Goal: Task Accomplishment & Management: Use online tool/utility

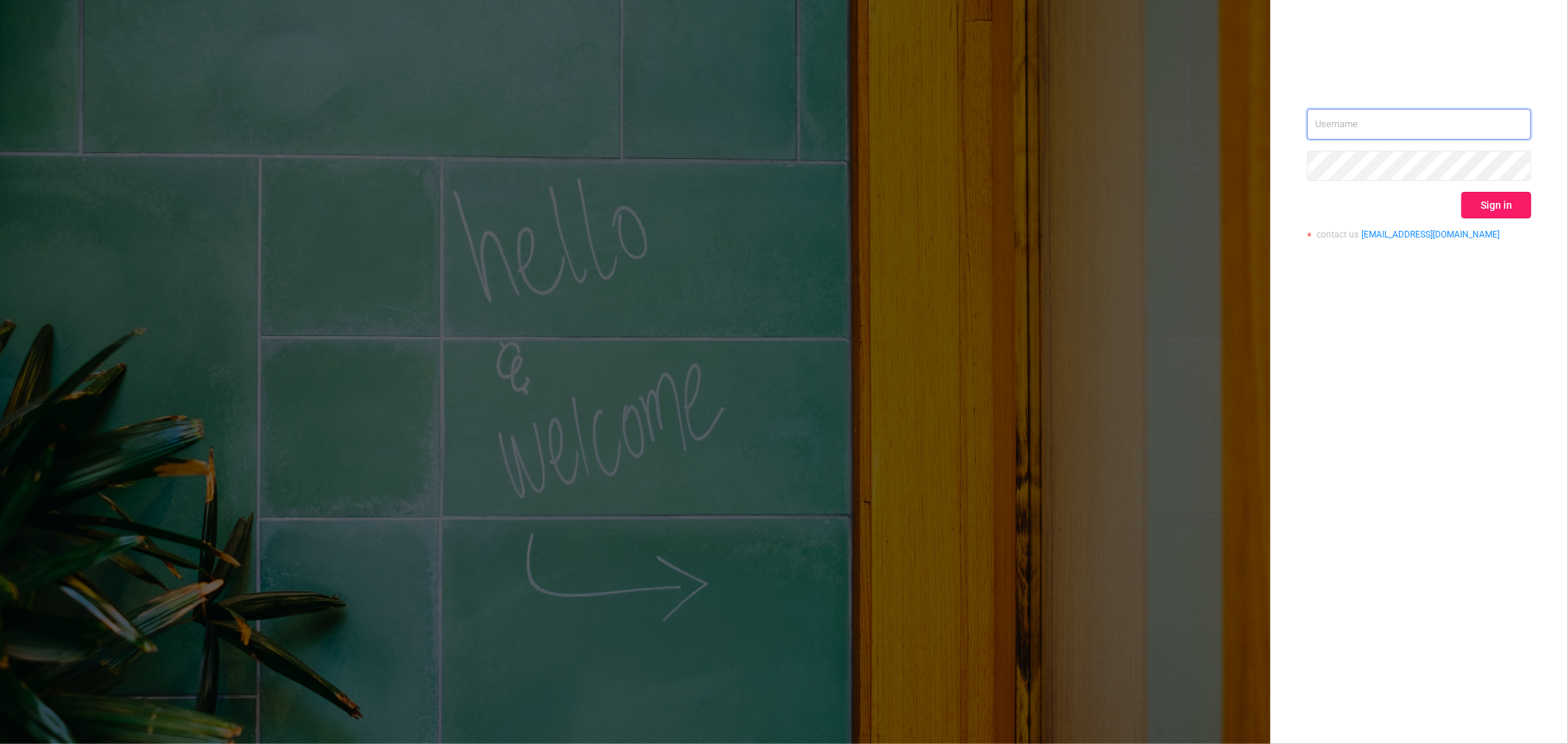
type input "[PERSON_NAME][EMAIL_ADDRESS][DOMAIN_NAME]"
click at [1493, 202] on button "Sign in" at bounding box center [1496, 205] width 70 height 27
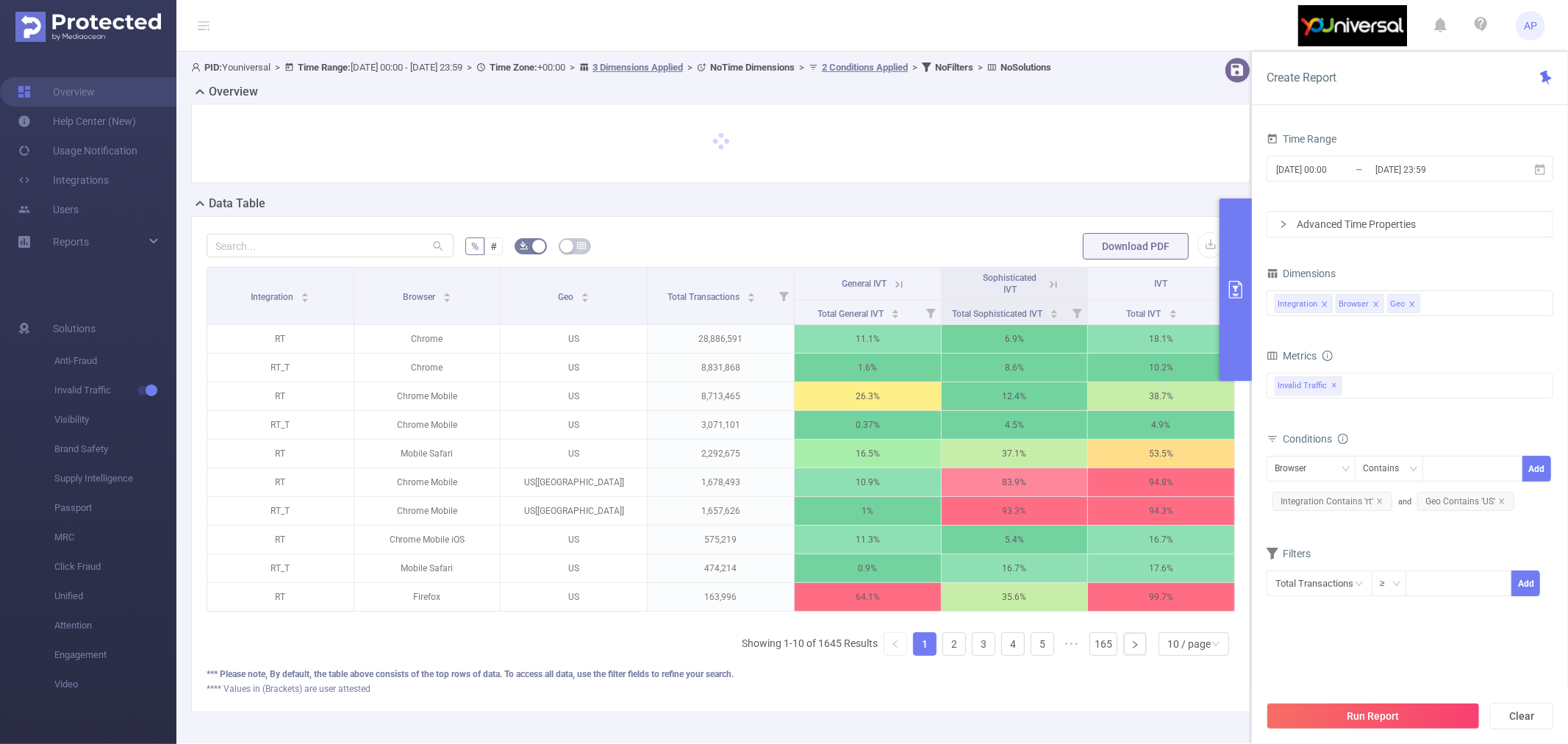
click at [1047, 291] on icon at bounding box center [1053, 284] width 13 height 13
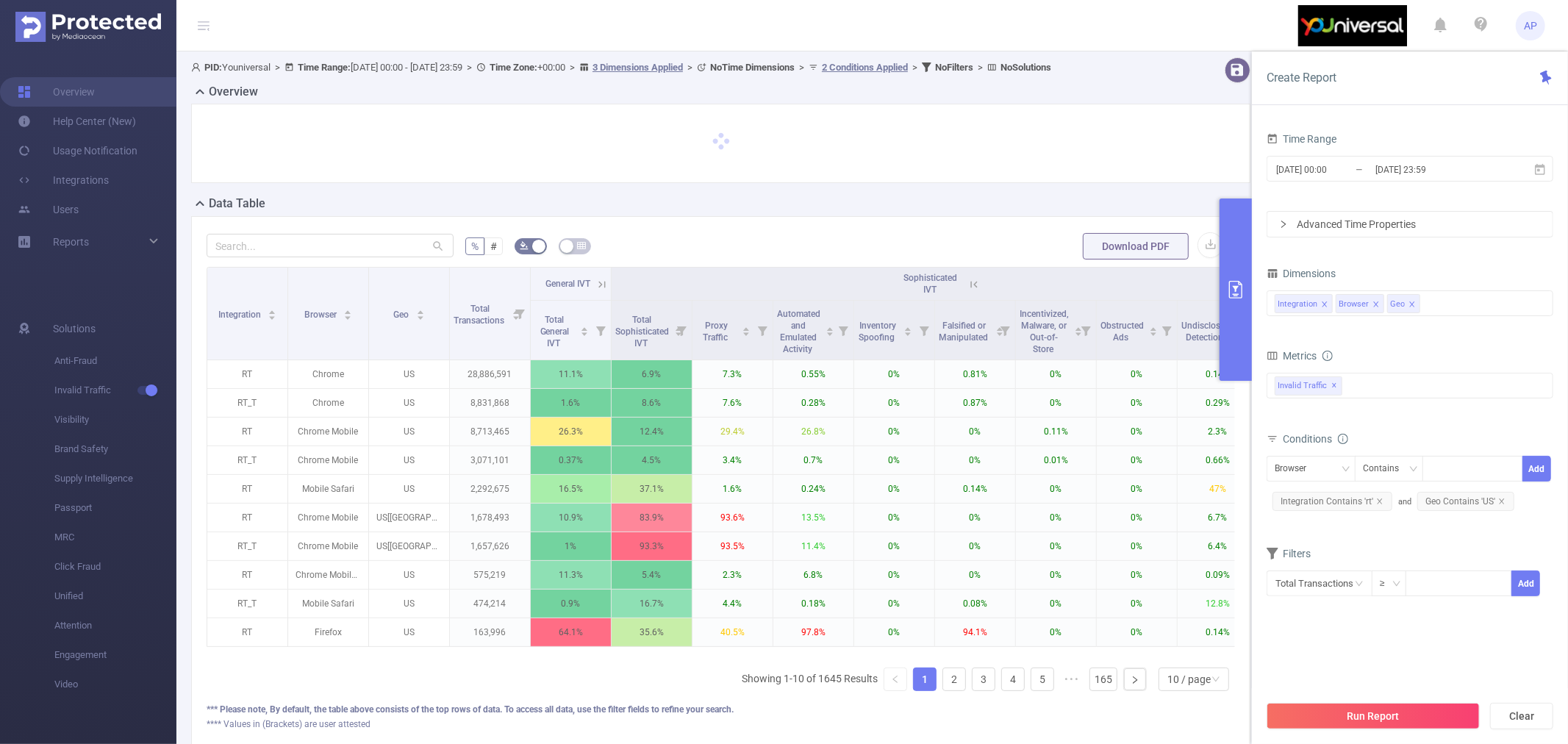
scroll to position [0, 120]
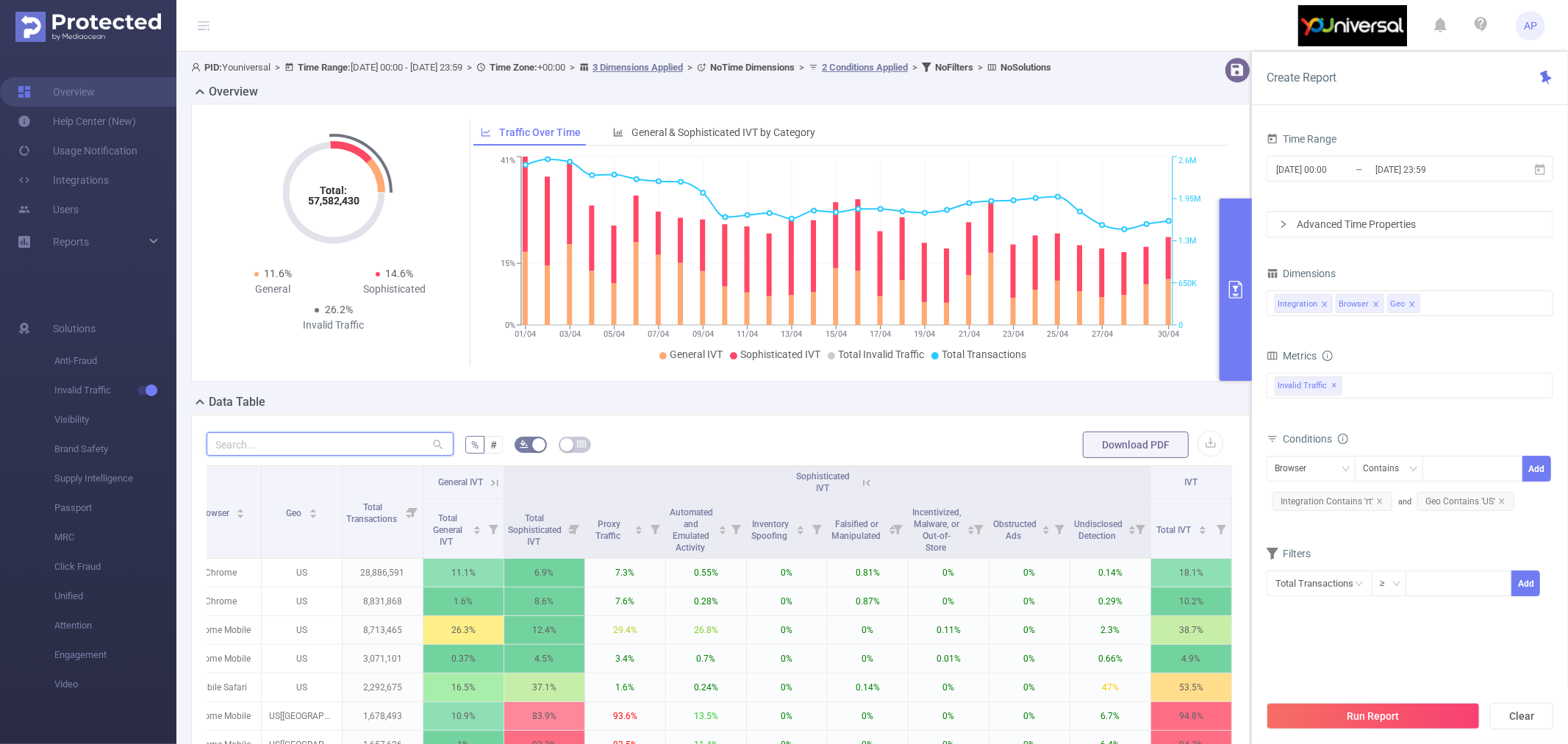
drag, startPoint x: 304, startPoint y: 451, endPoint x: 312, endPoint y: 451, distance: 8.0
click at [305, 451] on input "text" at bounding box center [330, 443] width 247 height 24
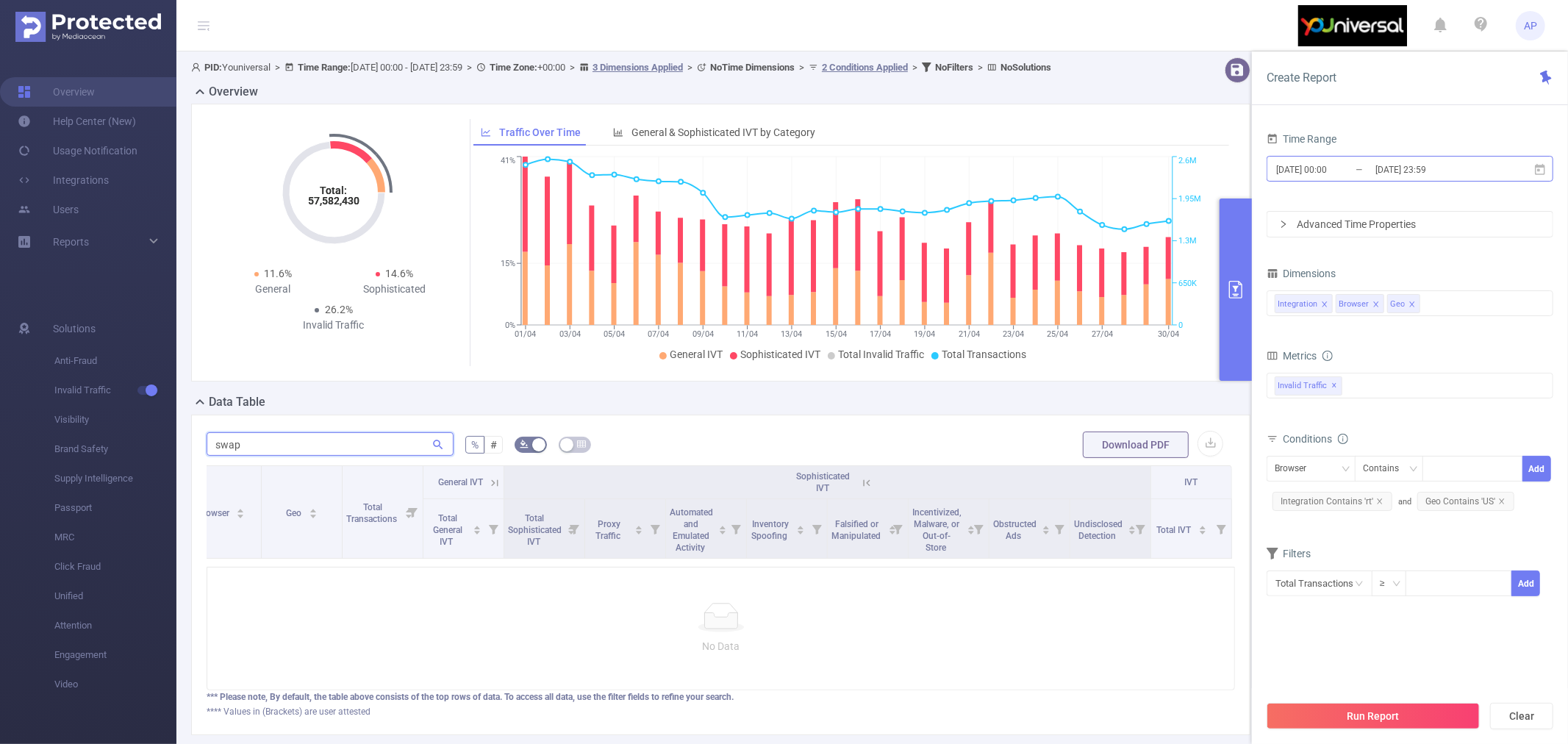
type input "swap"
click at [1346, 168] on input "[DATE] 00:00" at bounding box center [1334, 169] width 119 height 19
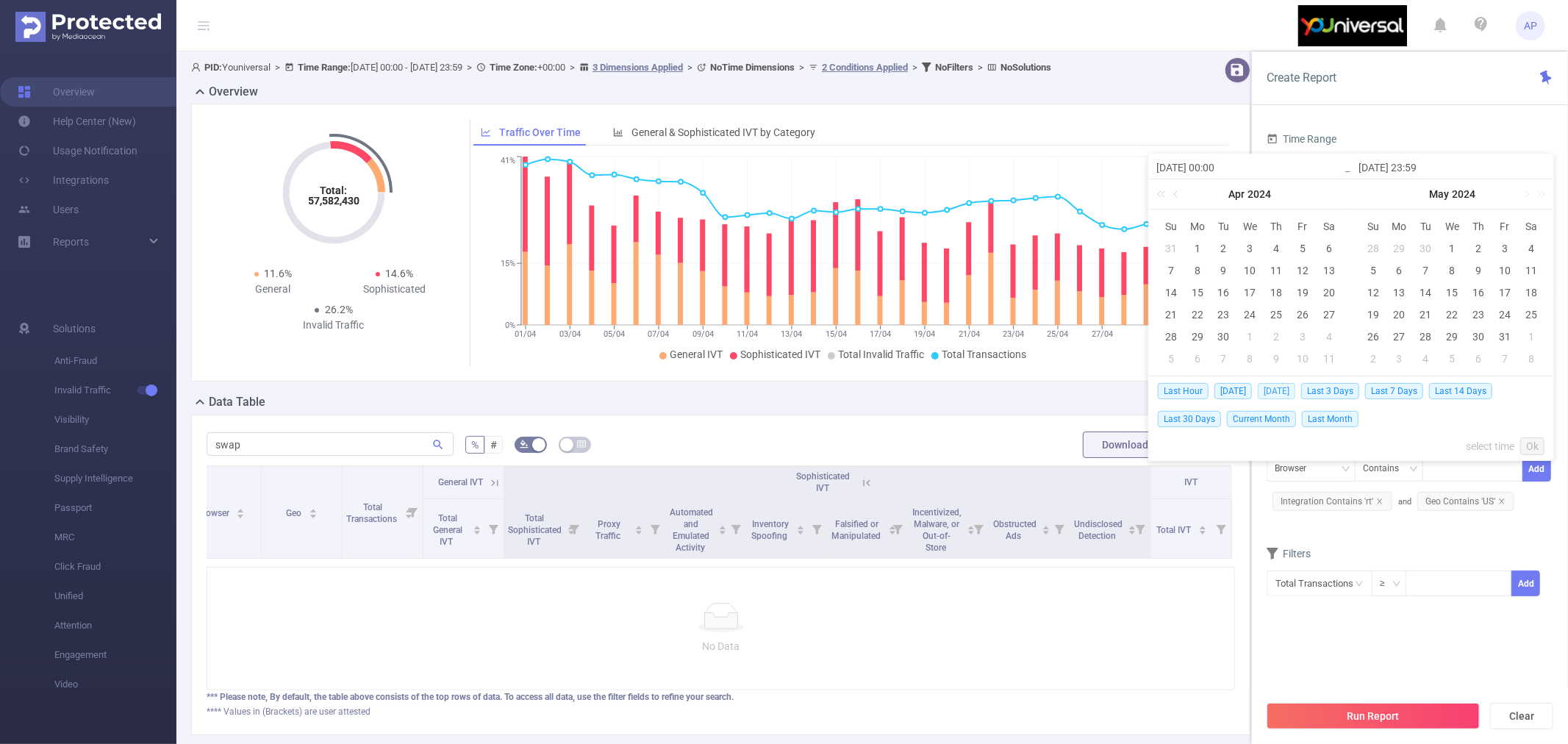
click at [1288, 390] on span "[DATE]" at bounding box center [1276, 391] width 37 height 16
type input "[DATE] 00:00"
type input "[DATE] 23:59"
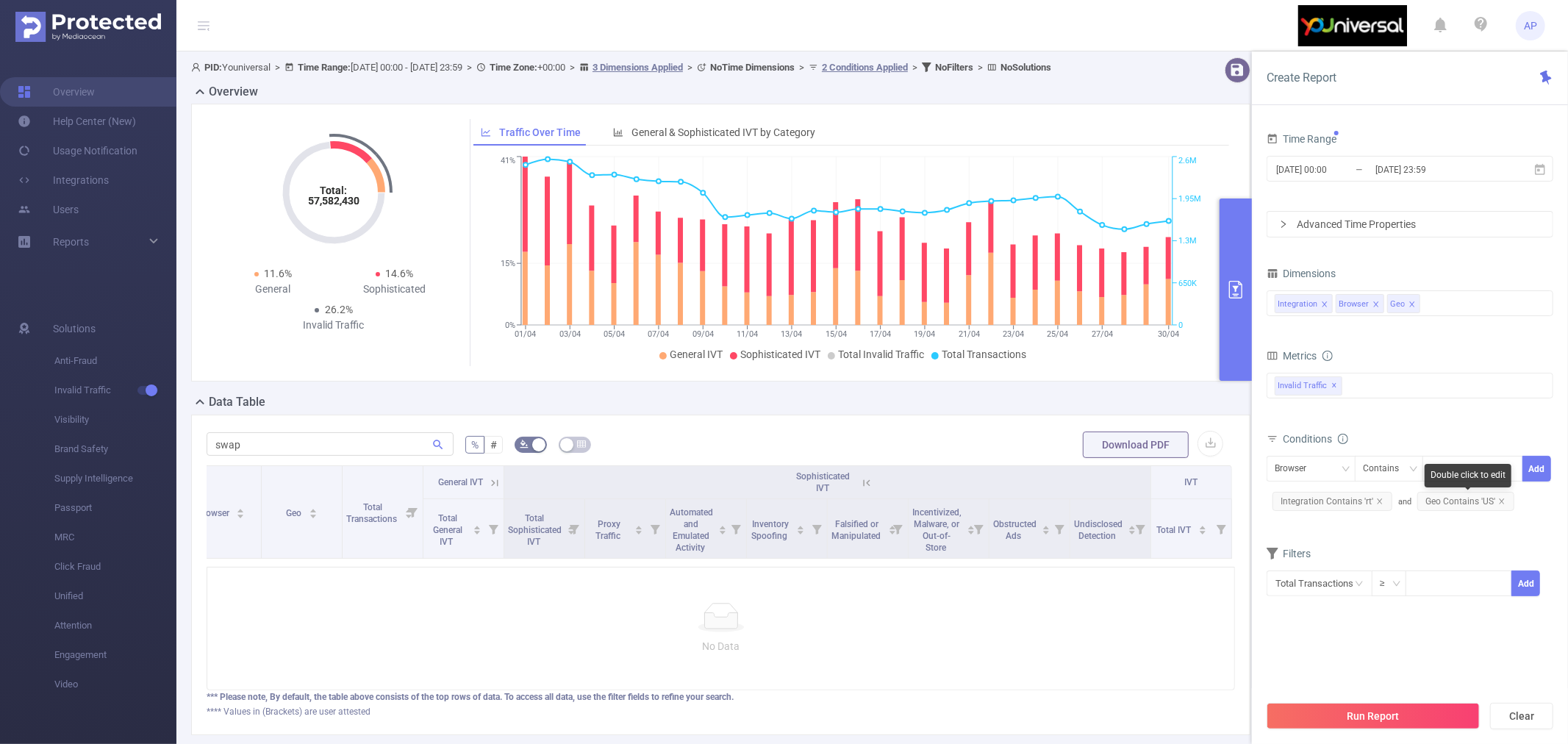
click at [1504, 500] on span "Geo Contains 'US'" at bounding box center [1466, 502] width 97 height 19
click at [1501, 498] on icon "icon: close" at bounding box center [1502, 501] width 7 height 7
click at [1378, 501] on icon "icon: close" at bounding box center [1379, 501] width 5 height 5
click at [1362, 380] on div "Invalid Traffic ✕" at bounding box center [1410, 386] width 287 height 26
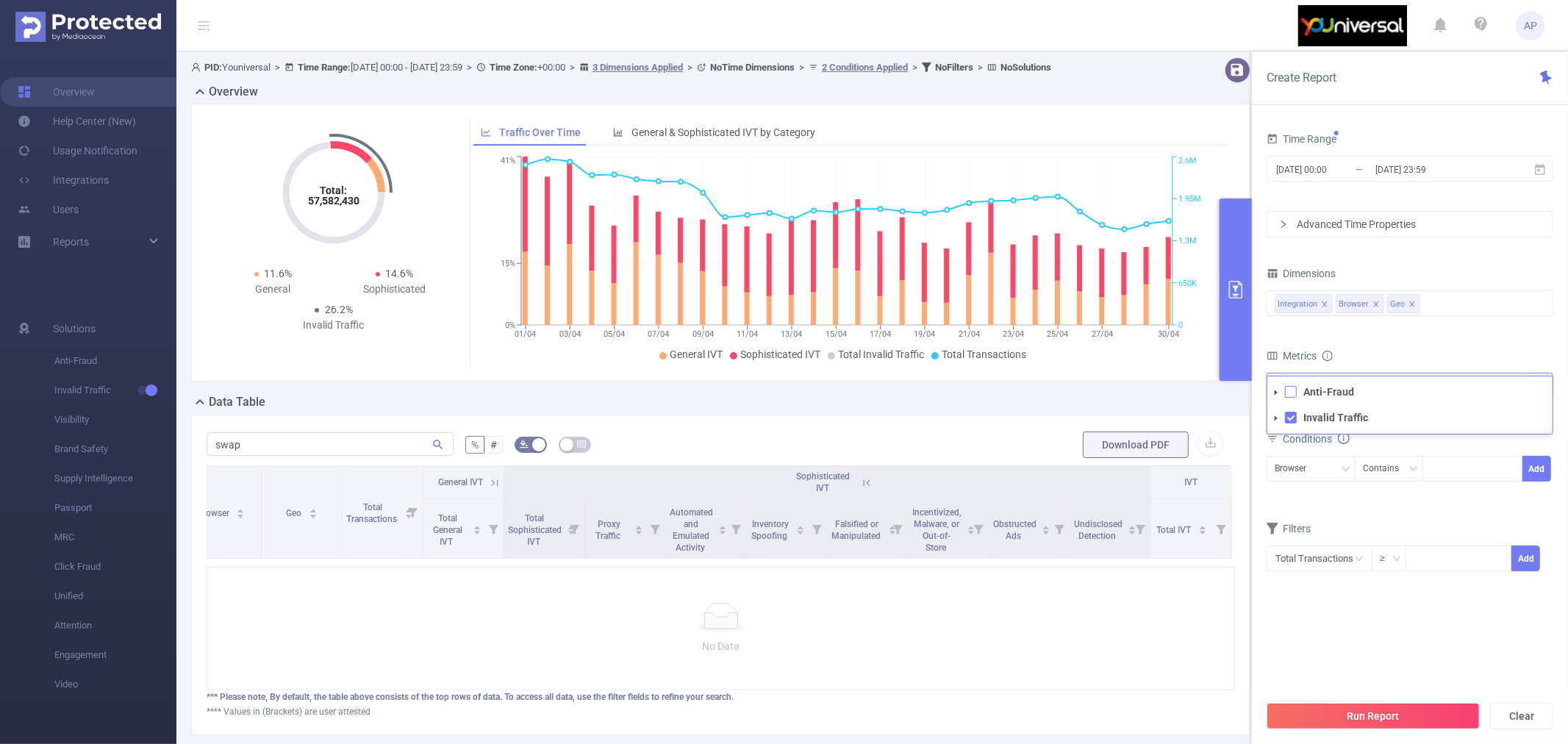
click at [1292, 392] on span at bounding box center [1291, 391] width 12 height 12
click at [1275, 395] on icon "icon: caret-down" at bounding box center [1275, 392] width 7 height 7
click at [1280, 417] on span at bounding box center [1276, 418] width 18 height 18
click at [1279, 417] on icon "icon: caret-down" at bounding box center [1275, 418] width 7 height 7
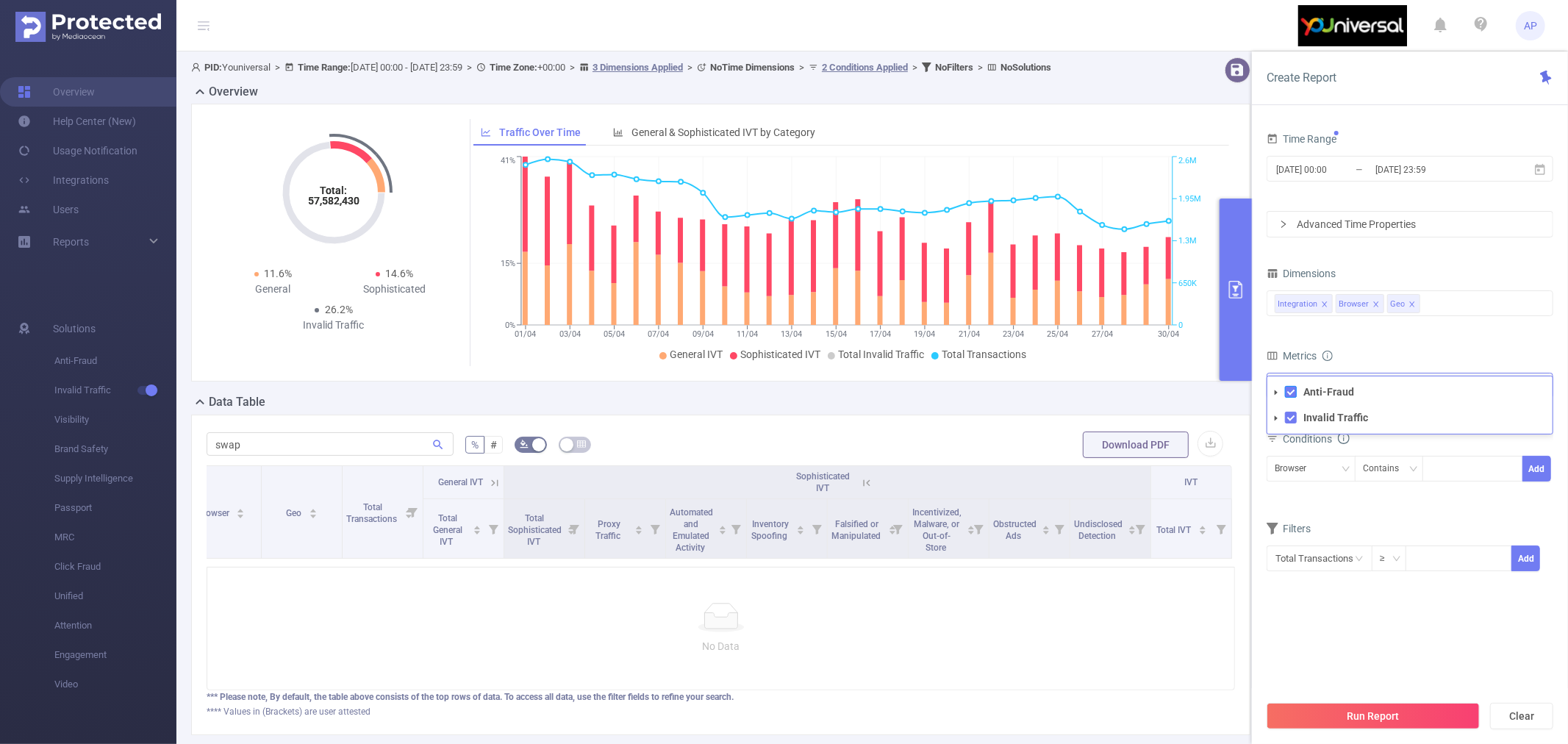
click at [1291, 391] on span at bounding box center [1291, 391] width 12 height 12
click at [1382, 489] on div "Browser Contains Add" at bounding box center [1410, 472] width 287 height 33
click at [1339, 472] on div "Browser" at bounding box center [1311, 468] width 73 height 24
click at [1395, 508] on form "Dimensions Integration Browser Geo Metrics bp_total bp_adult bp_arms bp_crime b…" at bounding box center [1410, 427] width 287 height 327
click at [1429, 305] on div "Integration Browser Geo" at bounding box center [1410, 303] width 271 height 24
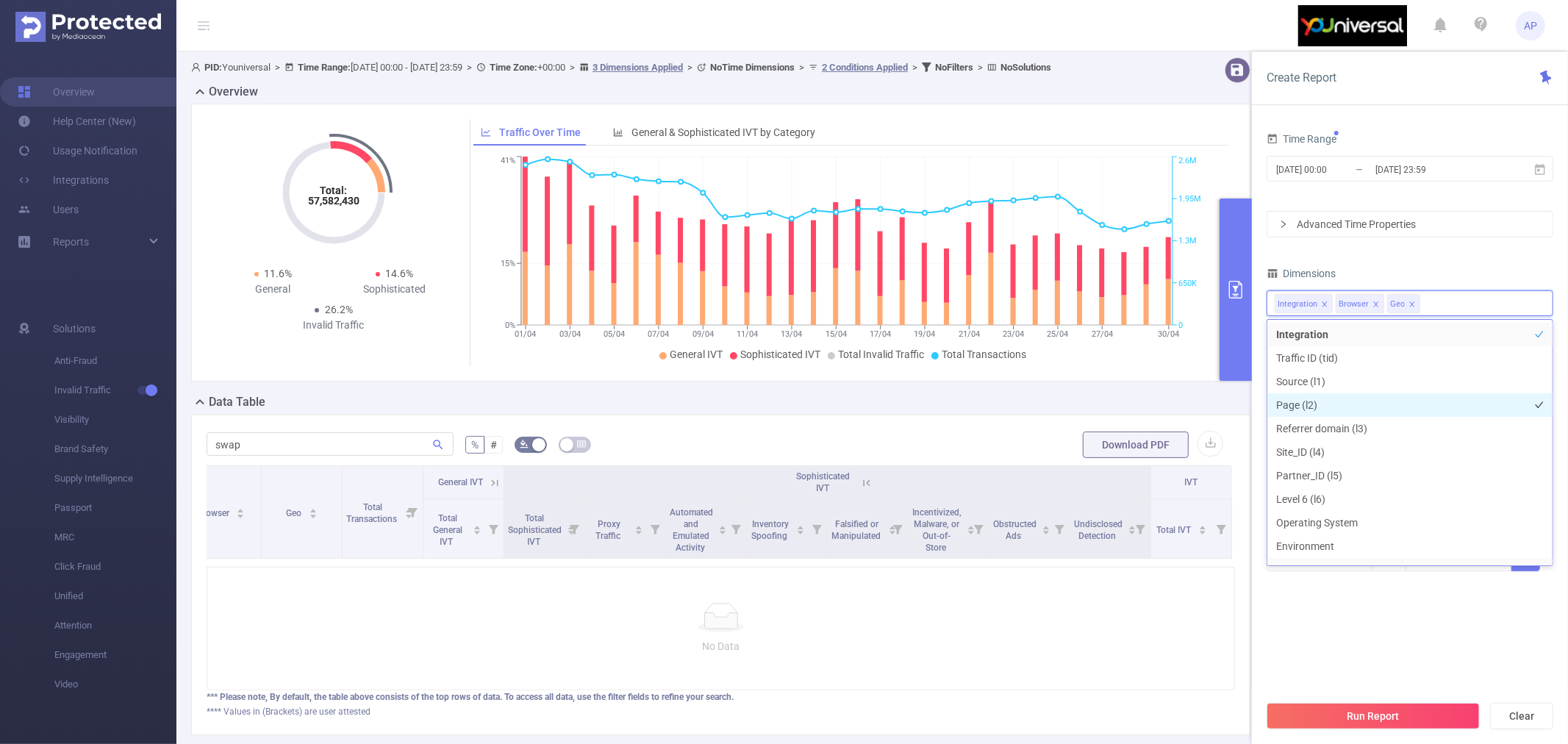
click at [1362, 400] on li "Page (l2)" at bounding box center [1410, 404] width 285 height 24
click at [1343, 613] on section "Time Range [DATE] 00:00 _ [DATE] 23:59 Advanced Time Properties Dimensions Inte…" at bounding box center [1410, 411] width 287 height 564
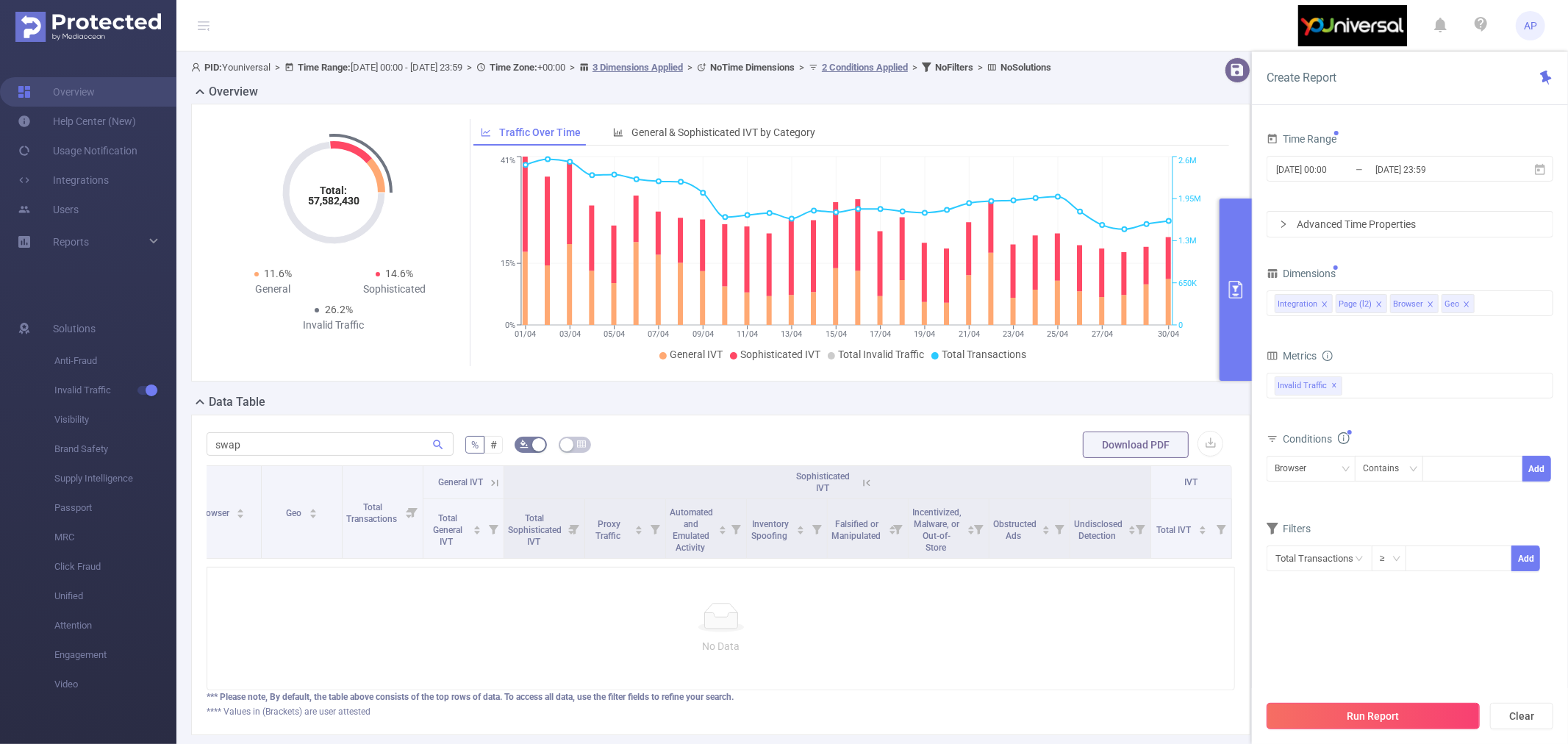
click at [1378, 709] on button "Run Report" at bounding box center [1373, 716] width 213 height 27
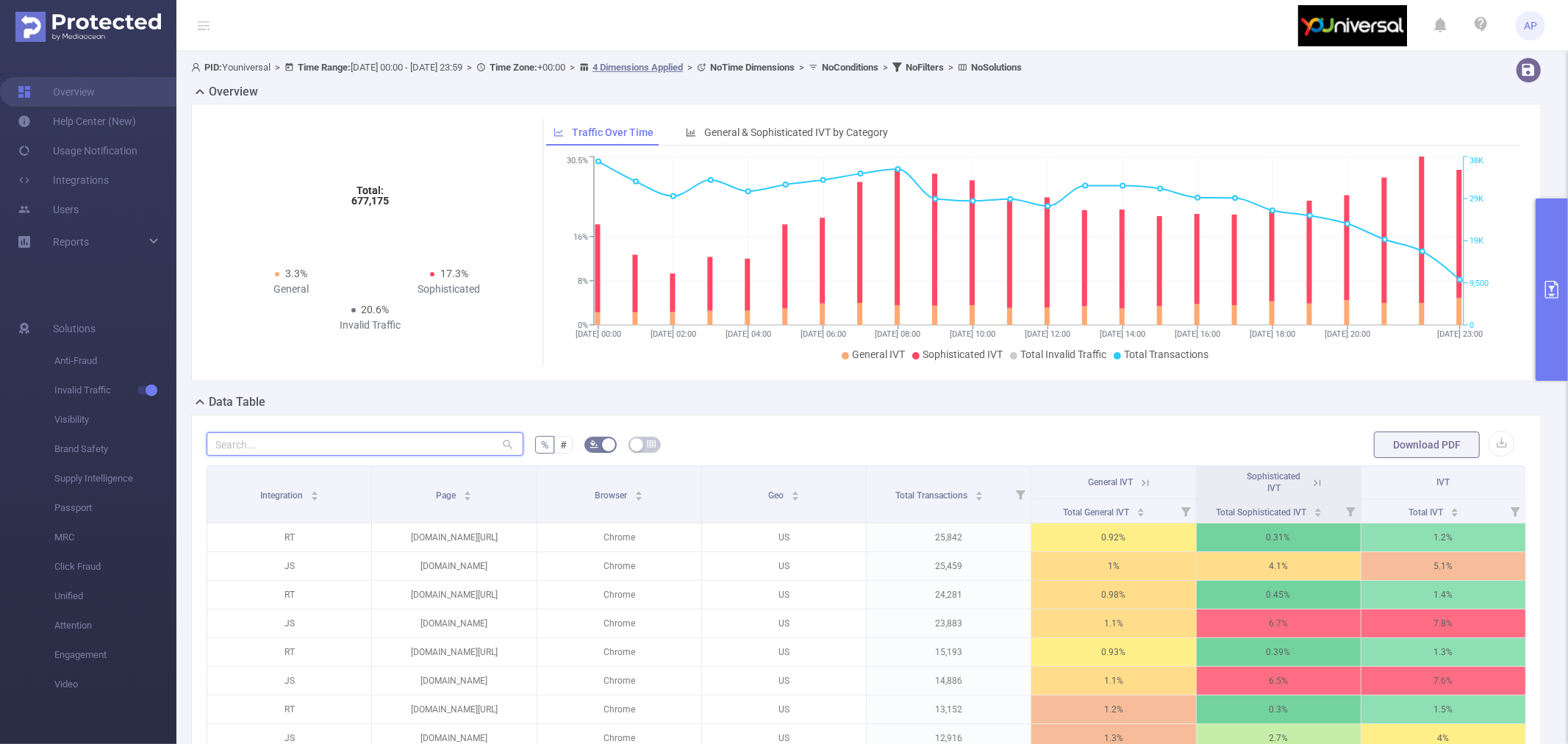
click at [323, 443] on input "text" at bounding box center [365, 443] width 317 height 24
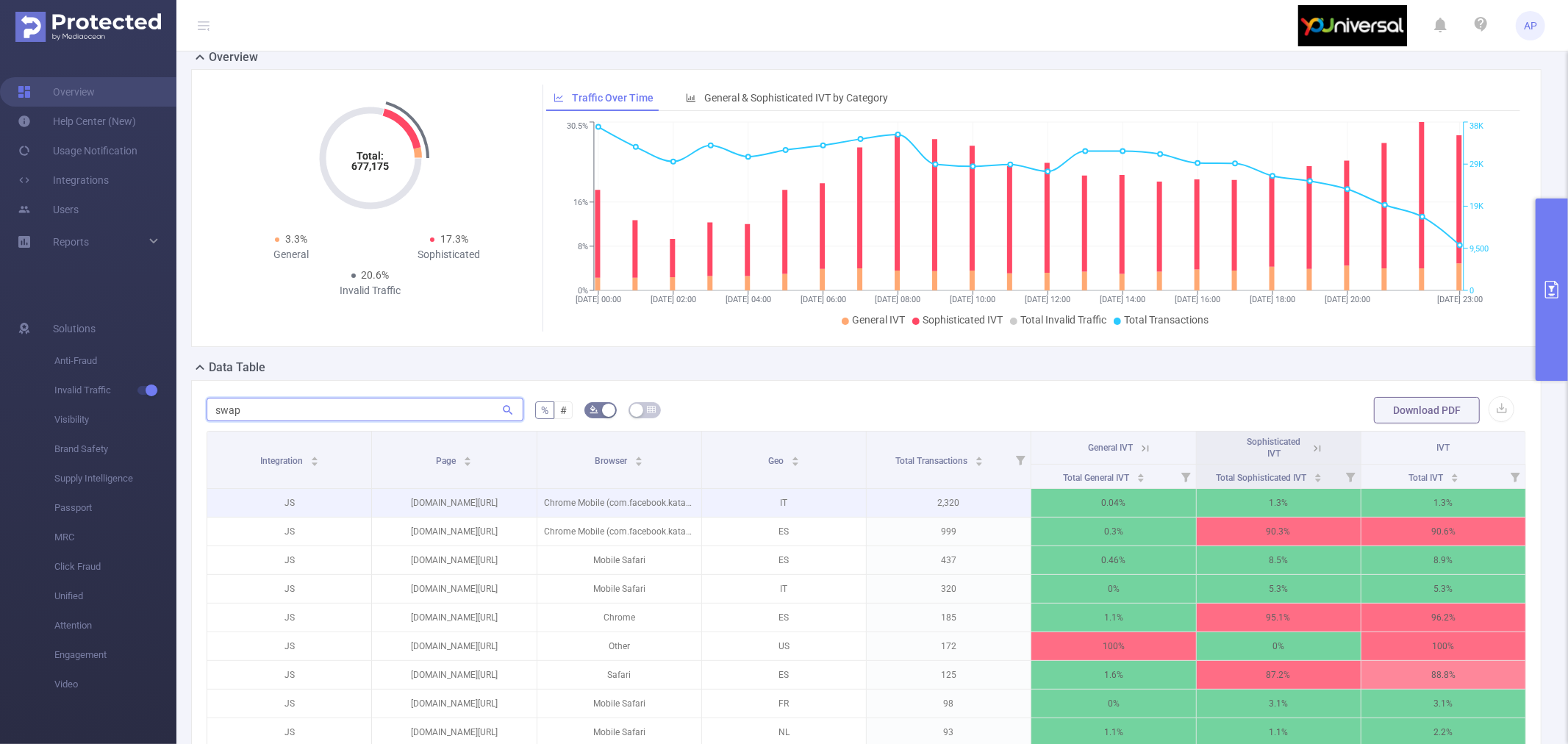
scroll to position [28, 0]
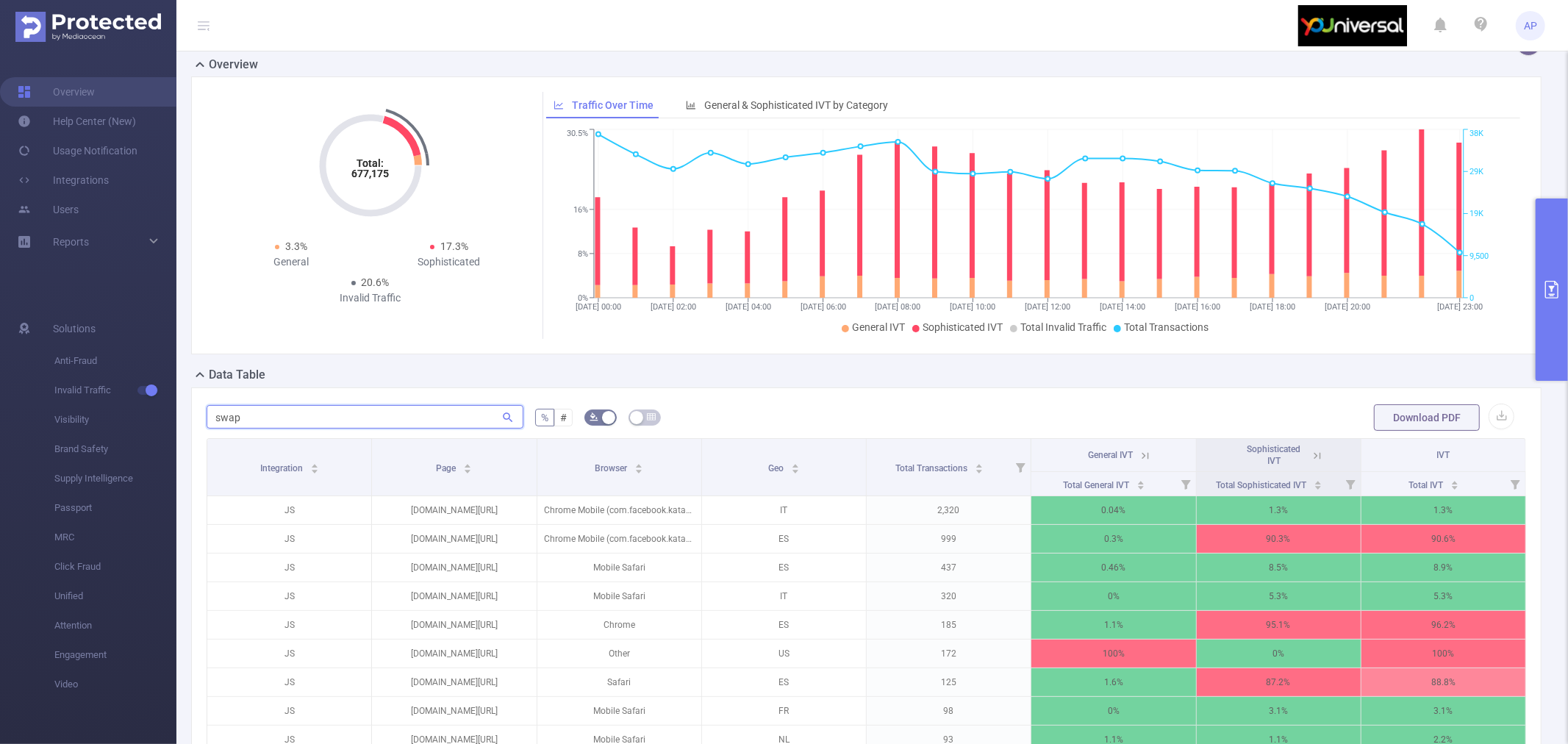
type input "swap"
click at [1561, 296] on button "primary" at bounding box center [1552, 289] width 32 height 182
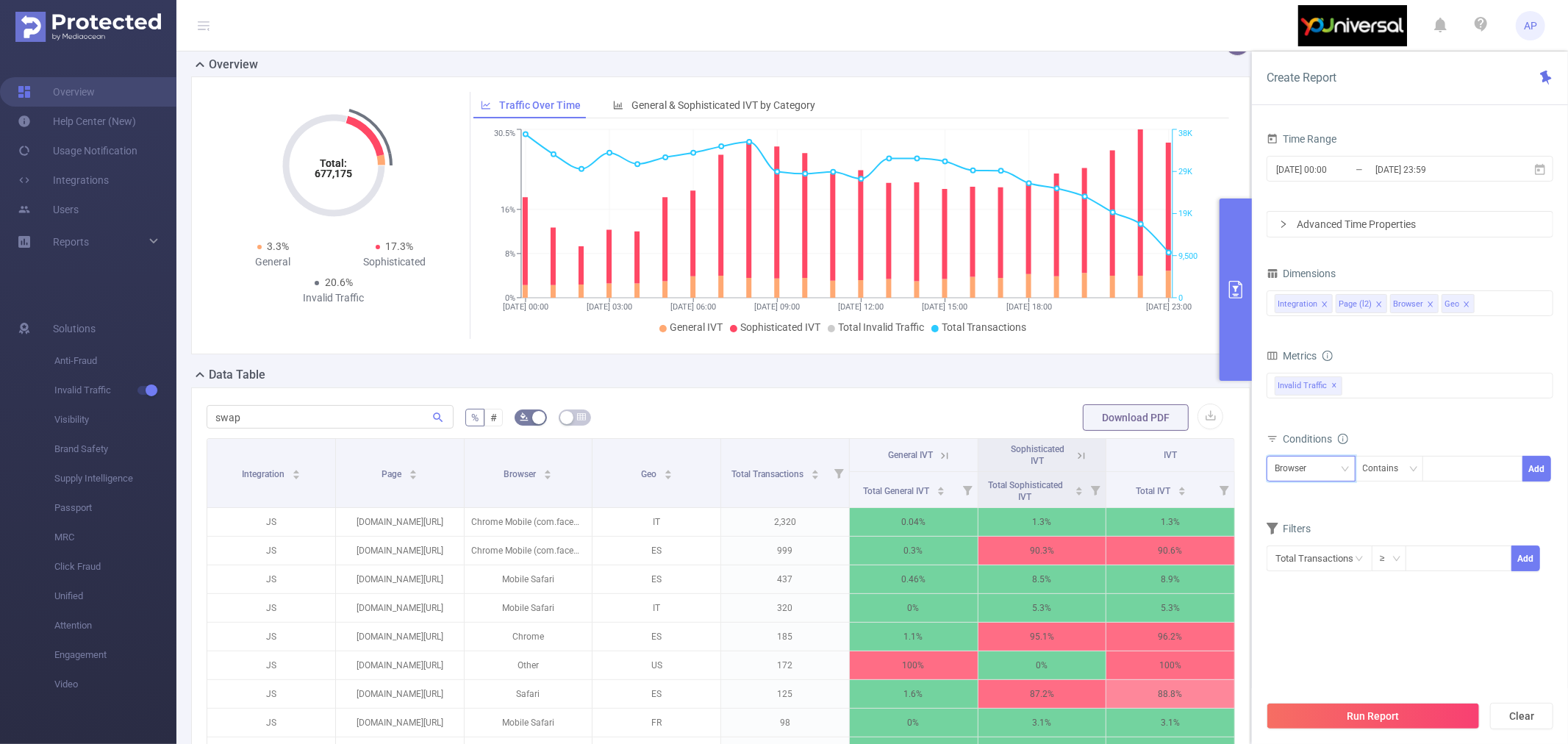
click at [1323, 479] on div "Browser" at bounding box center [1311, 468] width 73 height 24
click at [1311, 522] on li "Page (l2)" at bounding box center [1311, 522] width 89 height 24
click at [1460, 460] on div at bounding box center [1472, 468] width 84 height 24
type input "swap"
click at [1459, 498] on li "swap" at bounding box center [1472, 498] width 100 height 24
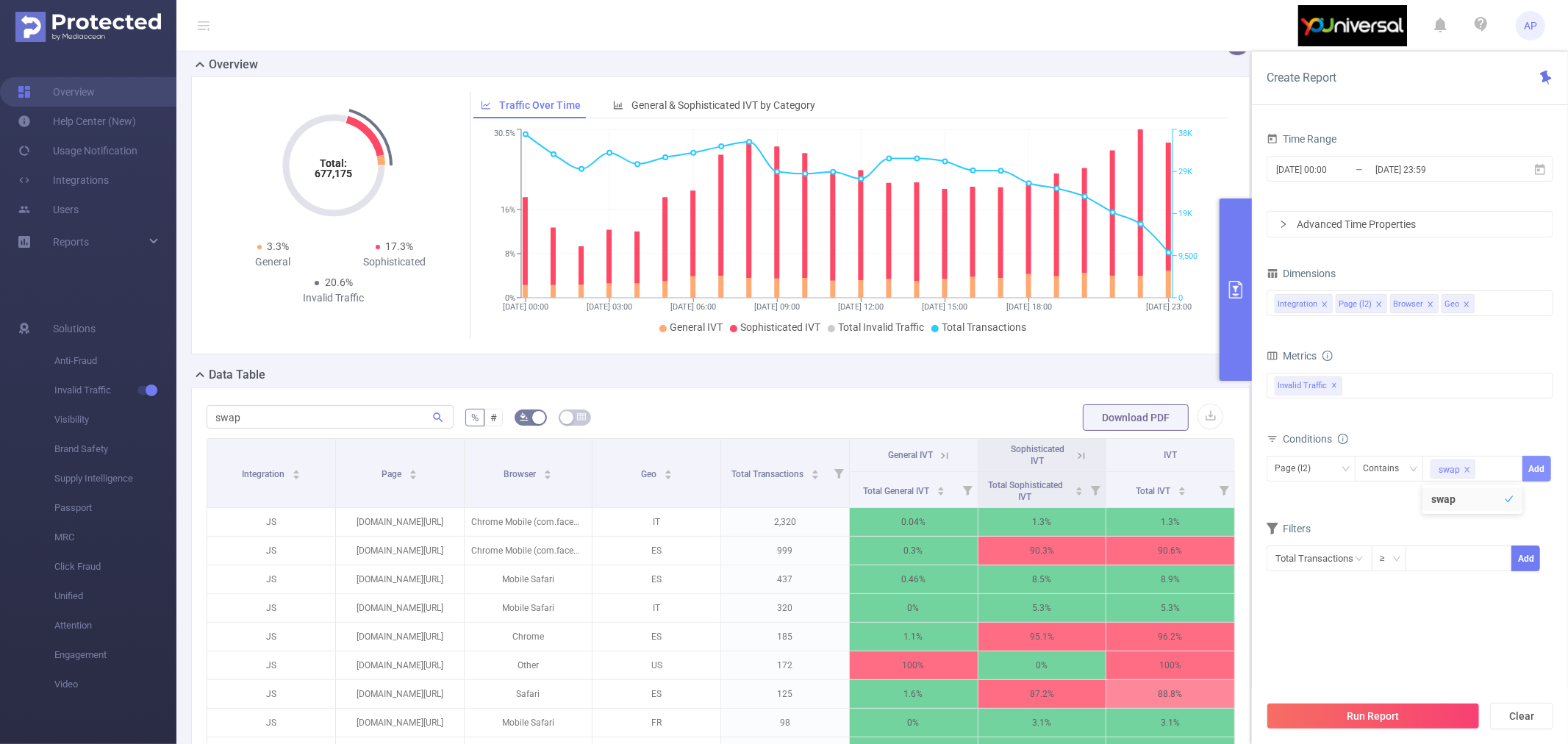
click at [1537, 471] on button "Add" at bounding box center [1536, 468] width 28 height 26
click at [1344, 714] on button "Run Report" at bounding box center [1373, 716] width 213 height 27
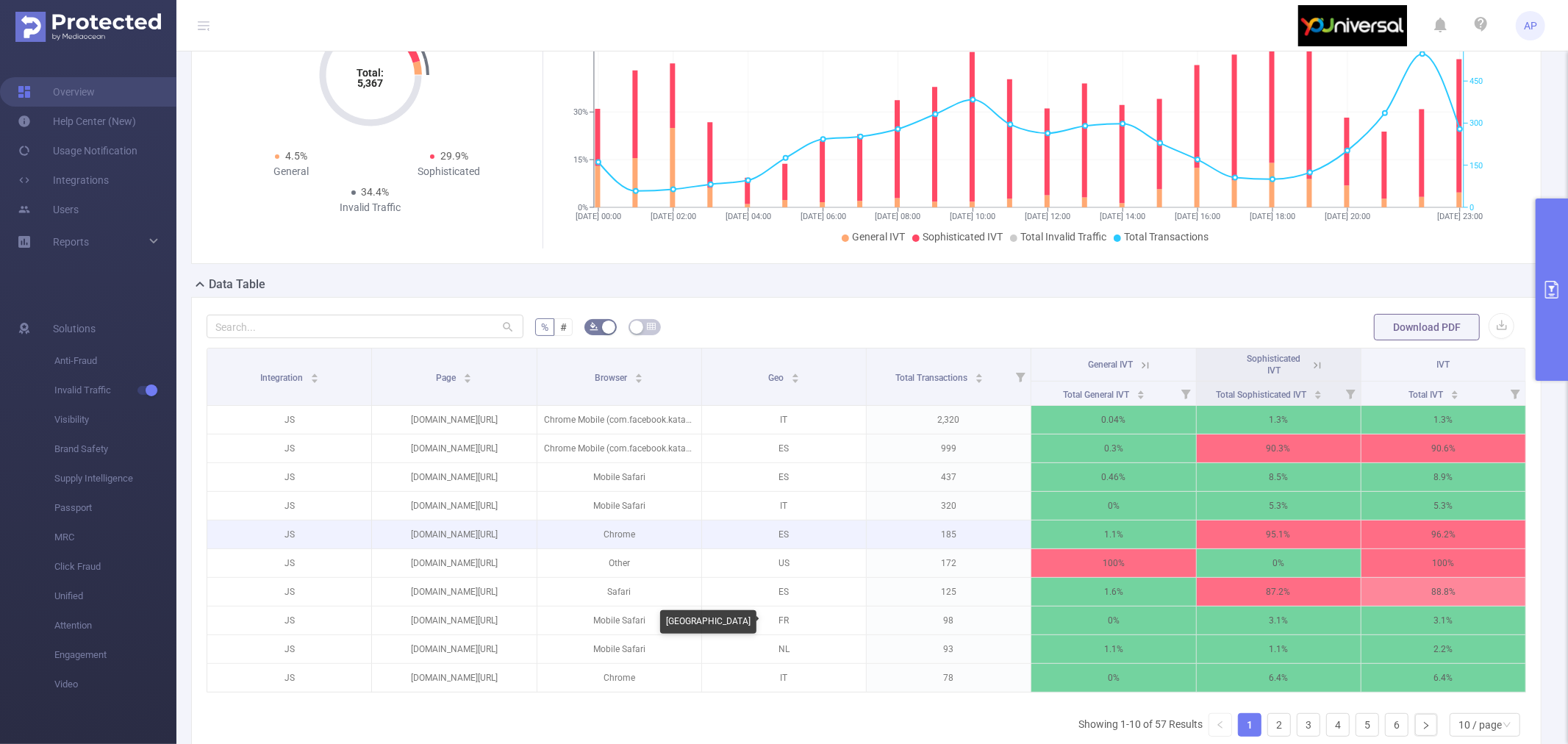
scroll to position [273, 0]
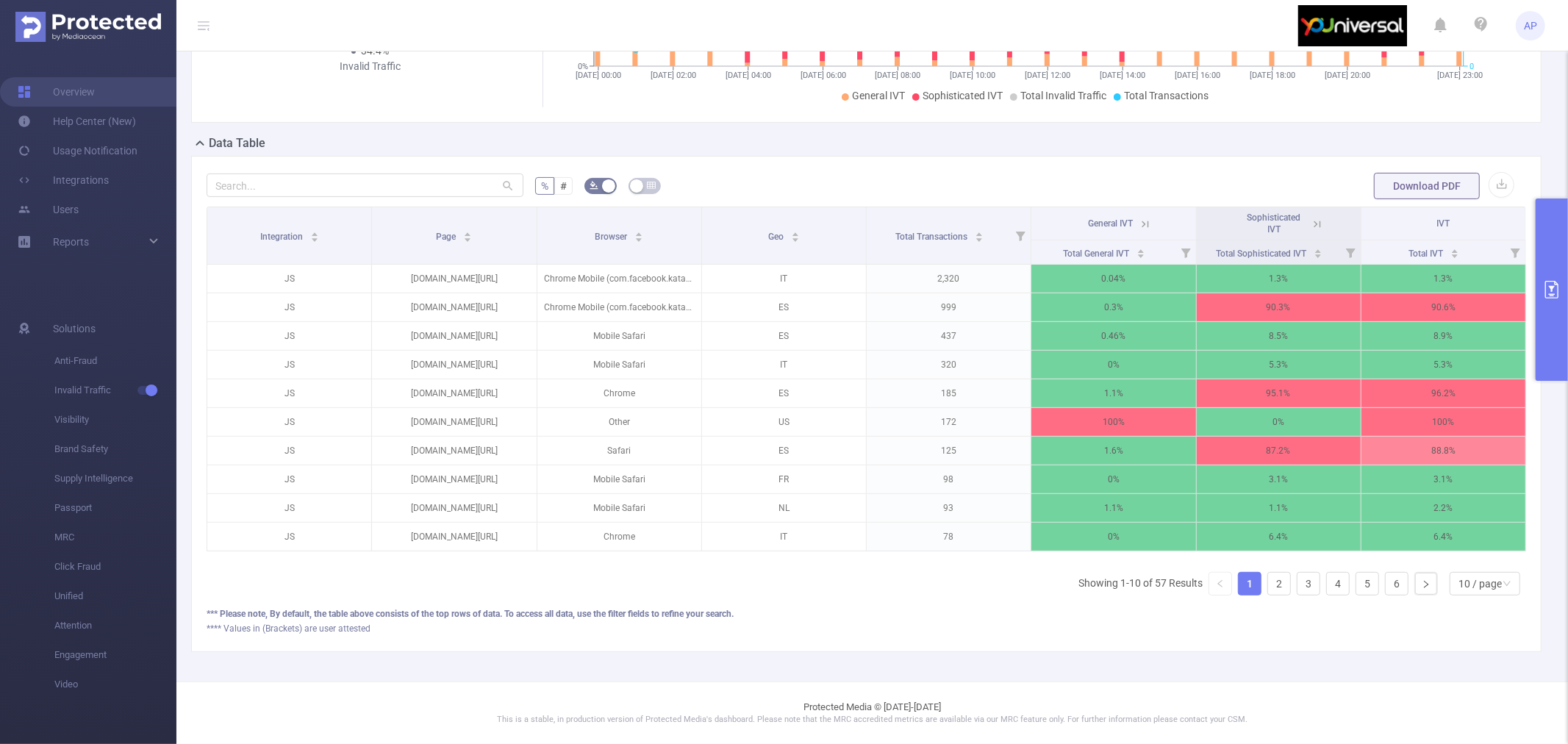
drag, startPoint x: 1556, startPoint y: 273, endPoint x: 1533, endPoint y: 319, distance: 51.4
click at [1556, 273] on button "primary" at bounding box center [1552, 289] width 32 height 182
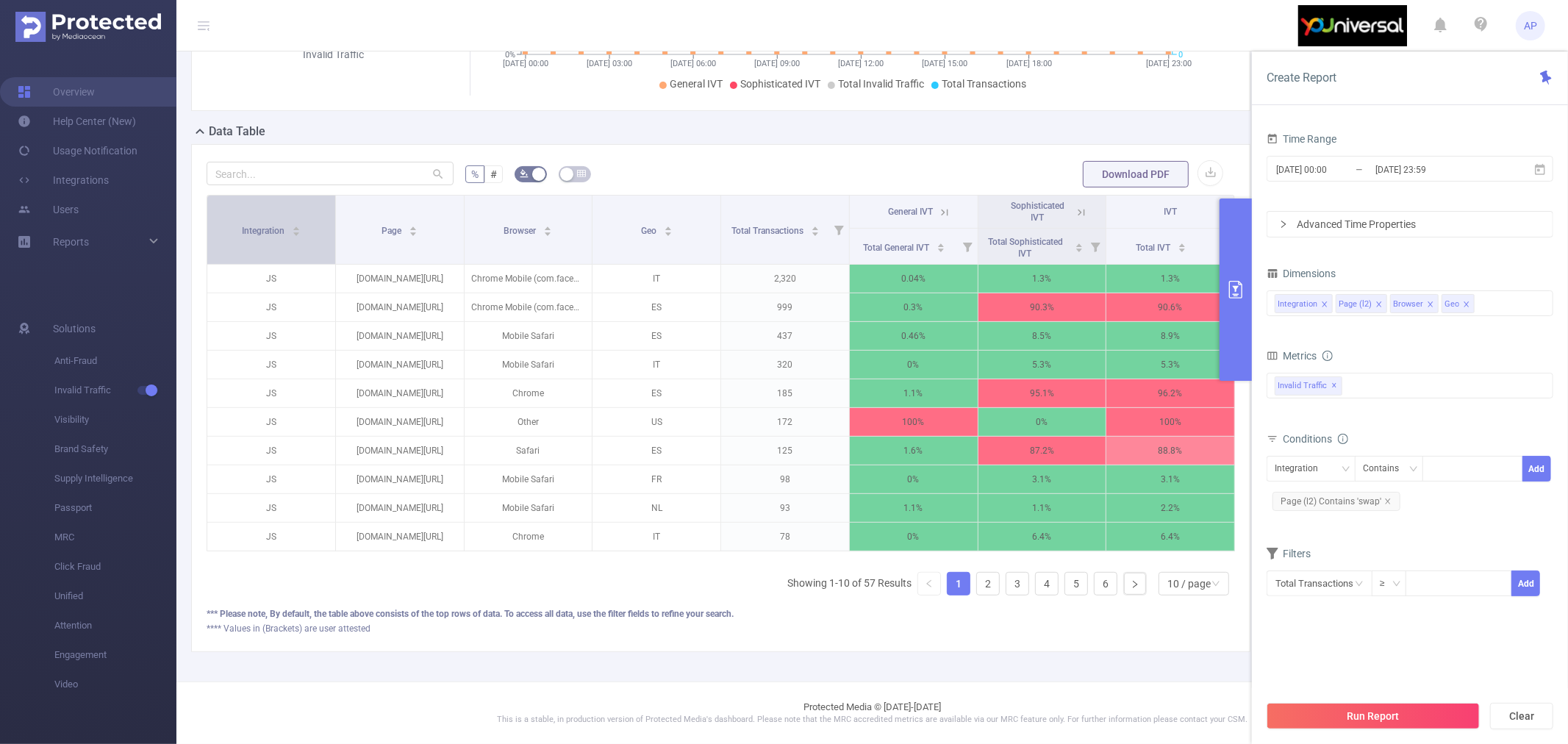
click at [297, 237] on div "Integration" at bounding box center [271, 229] width 59 height 15
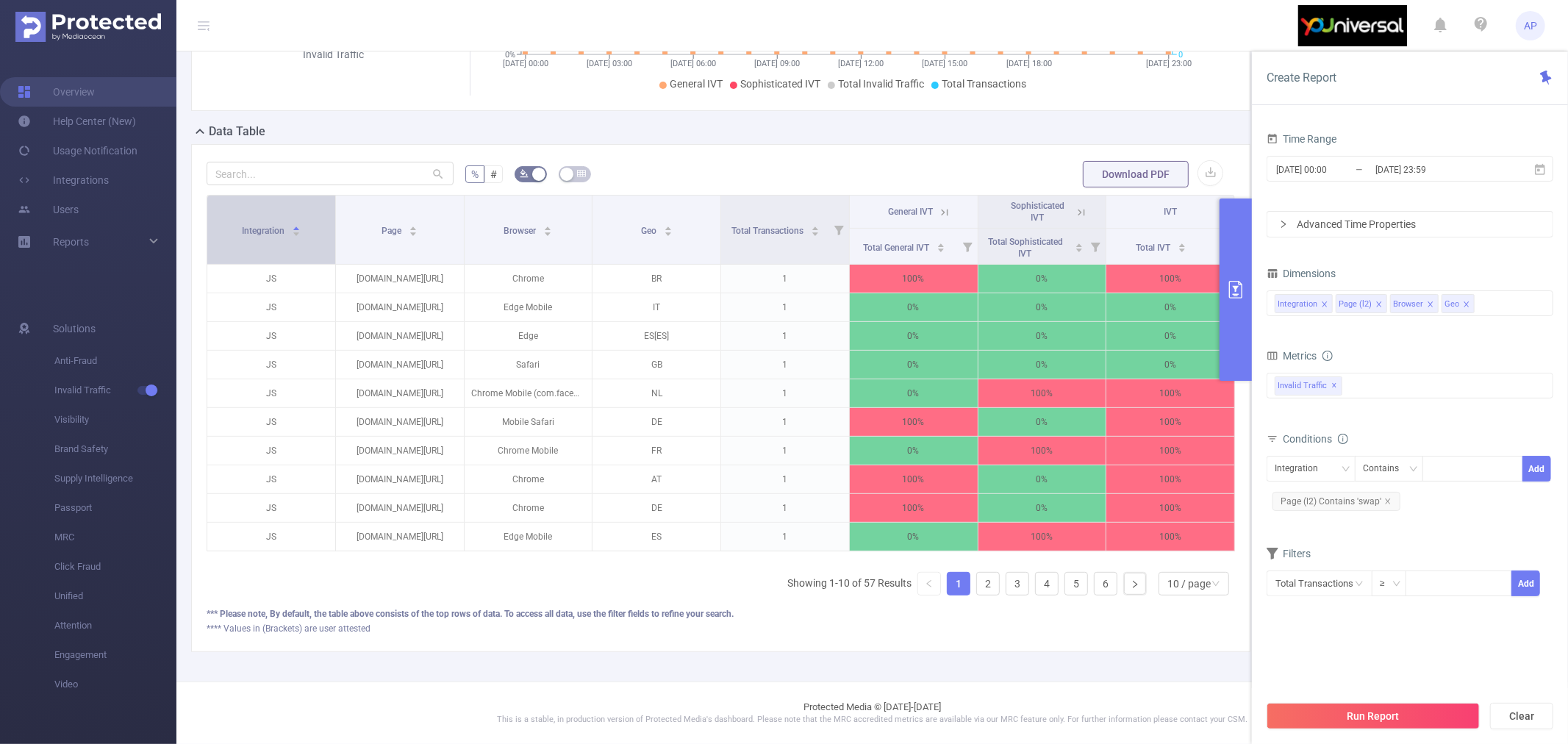
click at [296, 238] on icon "icon: caret-down" at bounding box center [296, 234] width 8 height 8
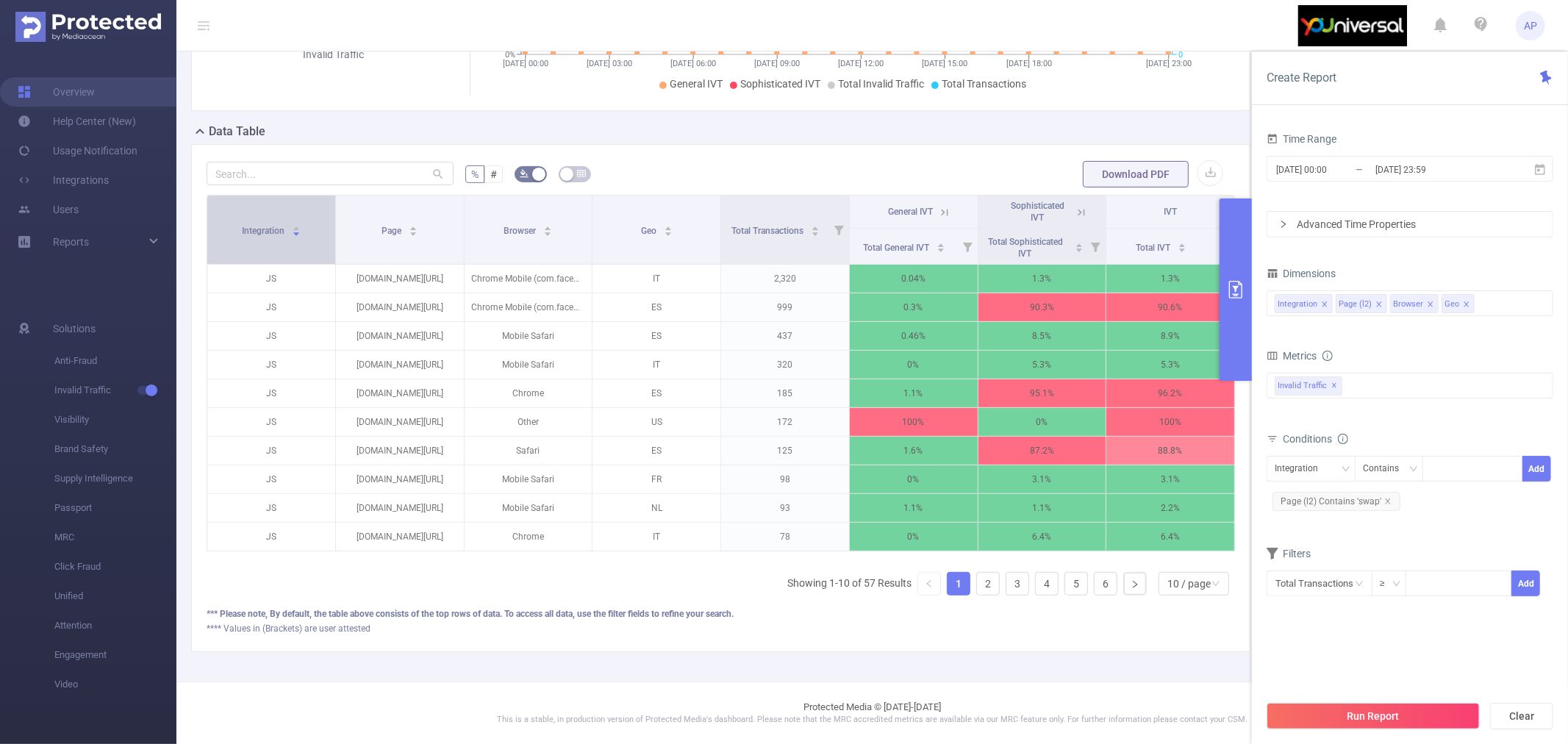
click at [296, 238] on icon "icon: caret-down" at bounding box center [296, 234] width 8 height 8
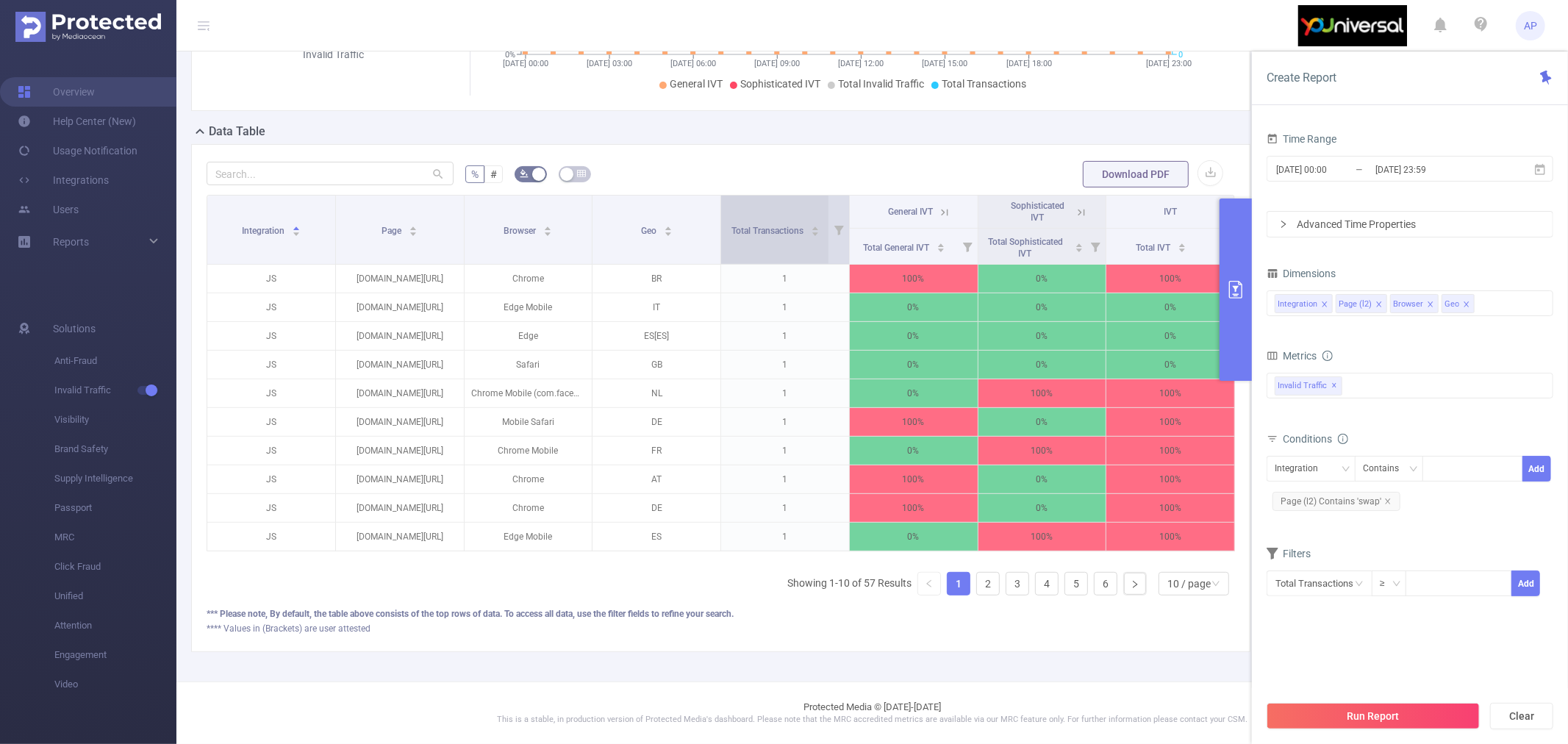
click at [788, 236] on span "Total Transactions" at bounding box center [769, 231] width 75 height 11
click at [812, 238] on icon "icon: caret-down" at bounding box center [816, 234] width 8 height 8
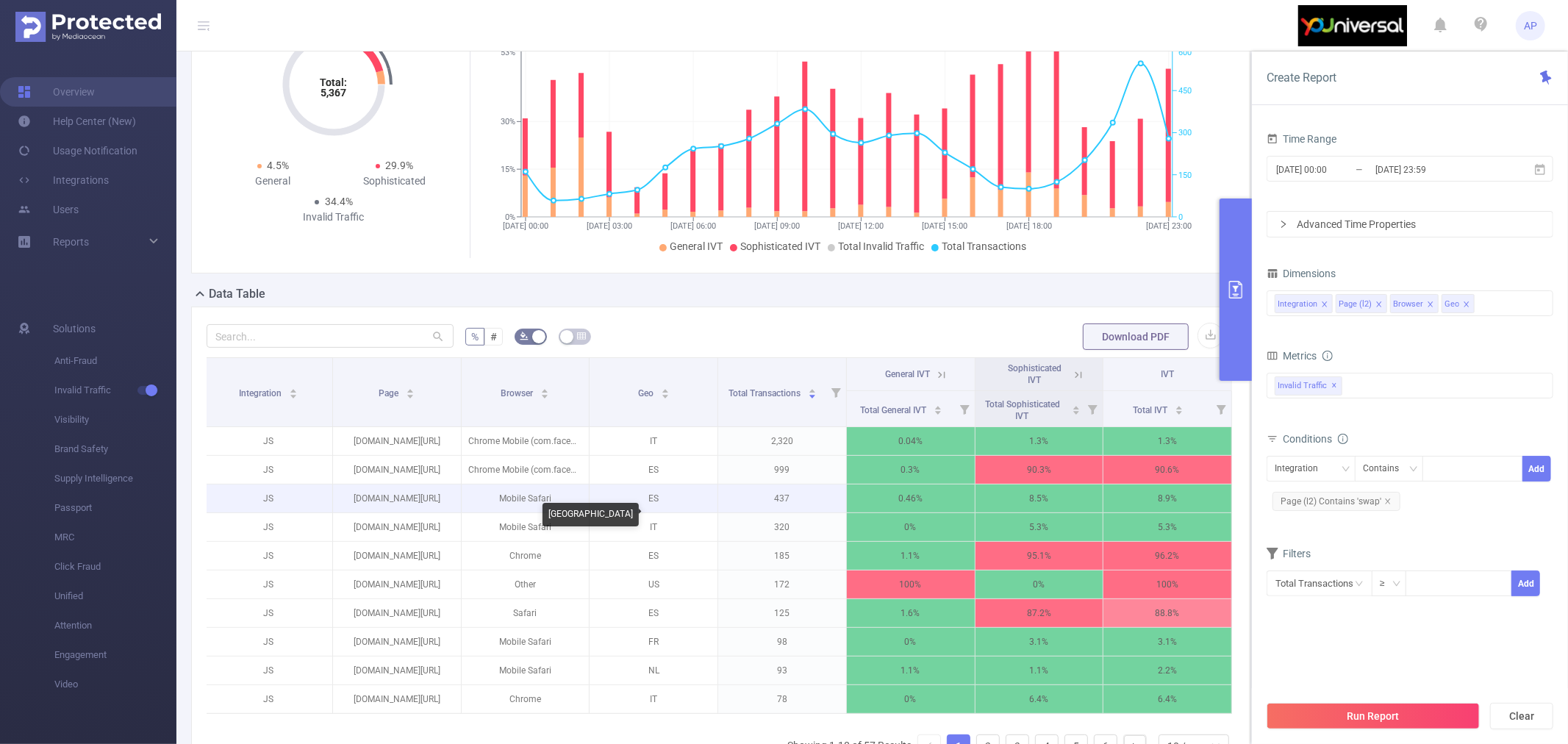
scroll to position [0, 0]
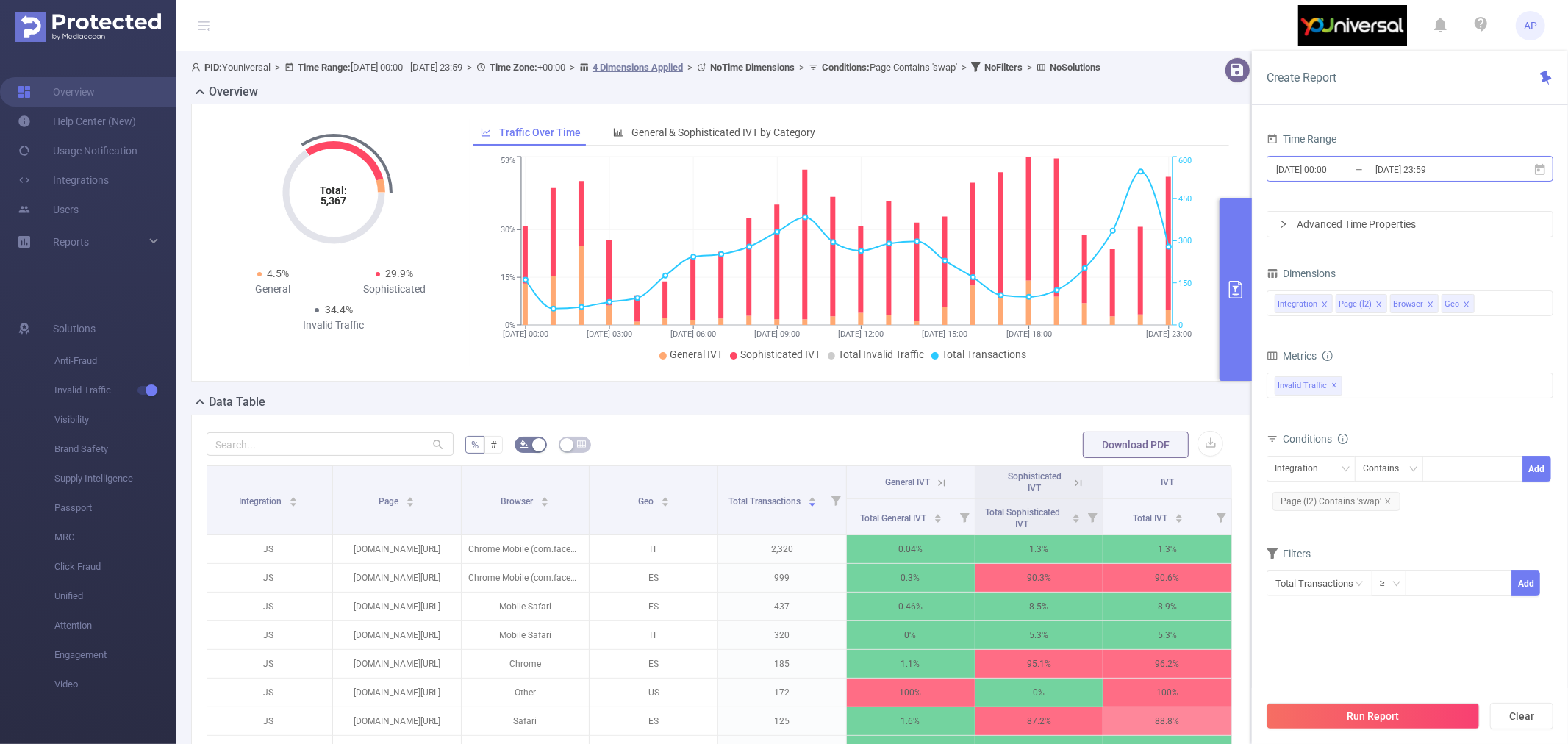
click at [1477, 166] on input "[DATE] 23:59" at bounding box center [1433, 169] width 119 height 19
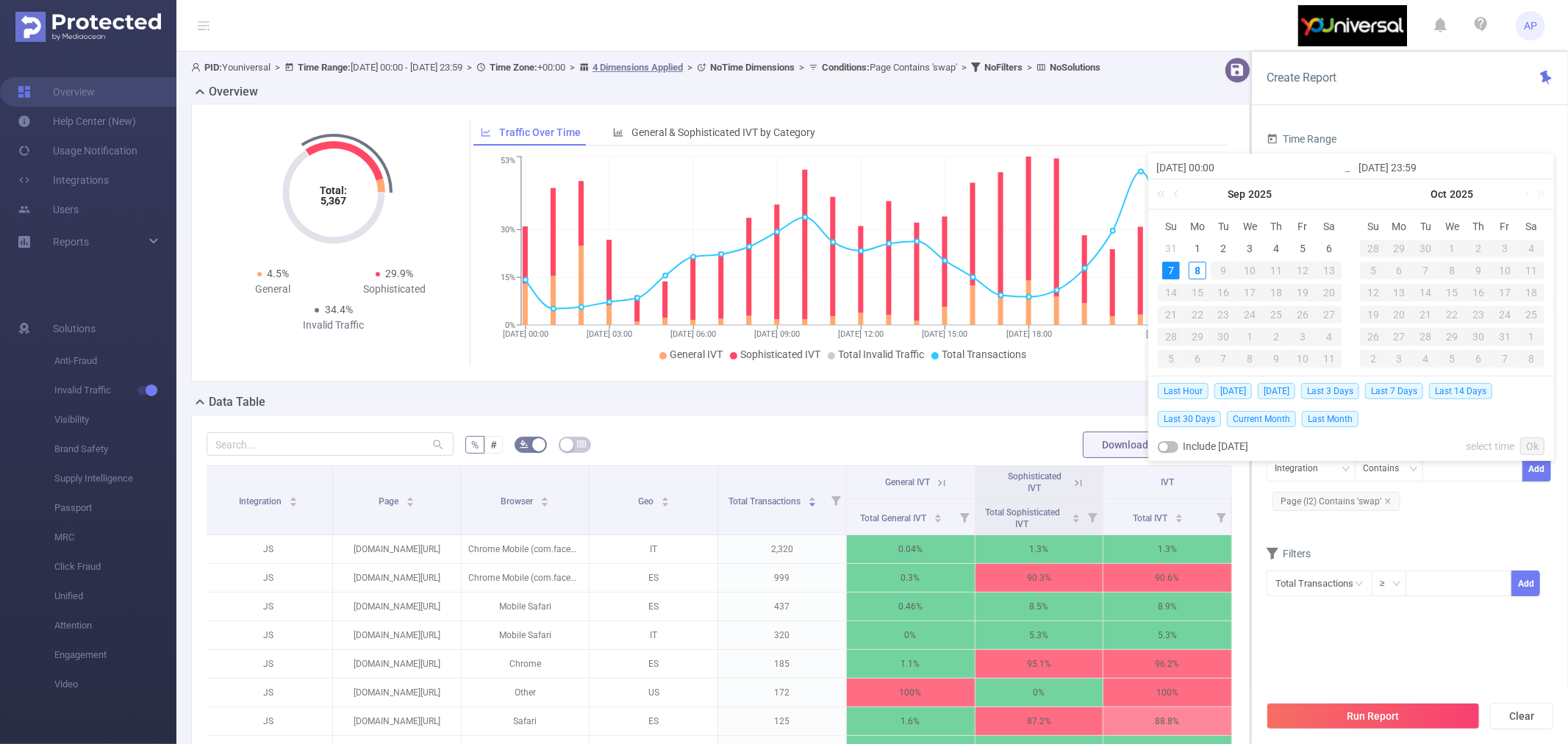
click at [923, 382] on div "Total: 5,367 Total: 5,367 4.5% General 29.9% Sophisticated 34.4% Invalid Traffi…" at bounding box center [720, 242] width 1059 height 278
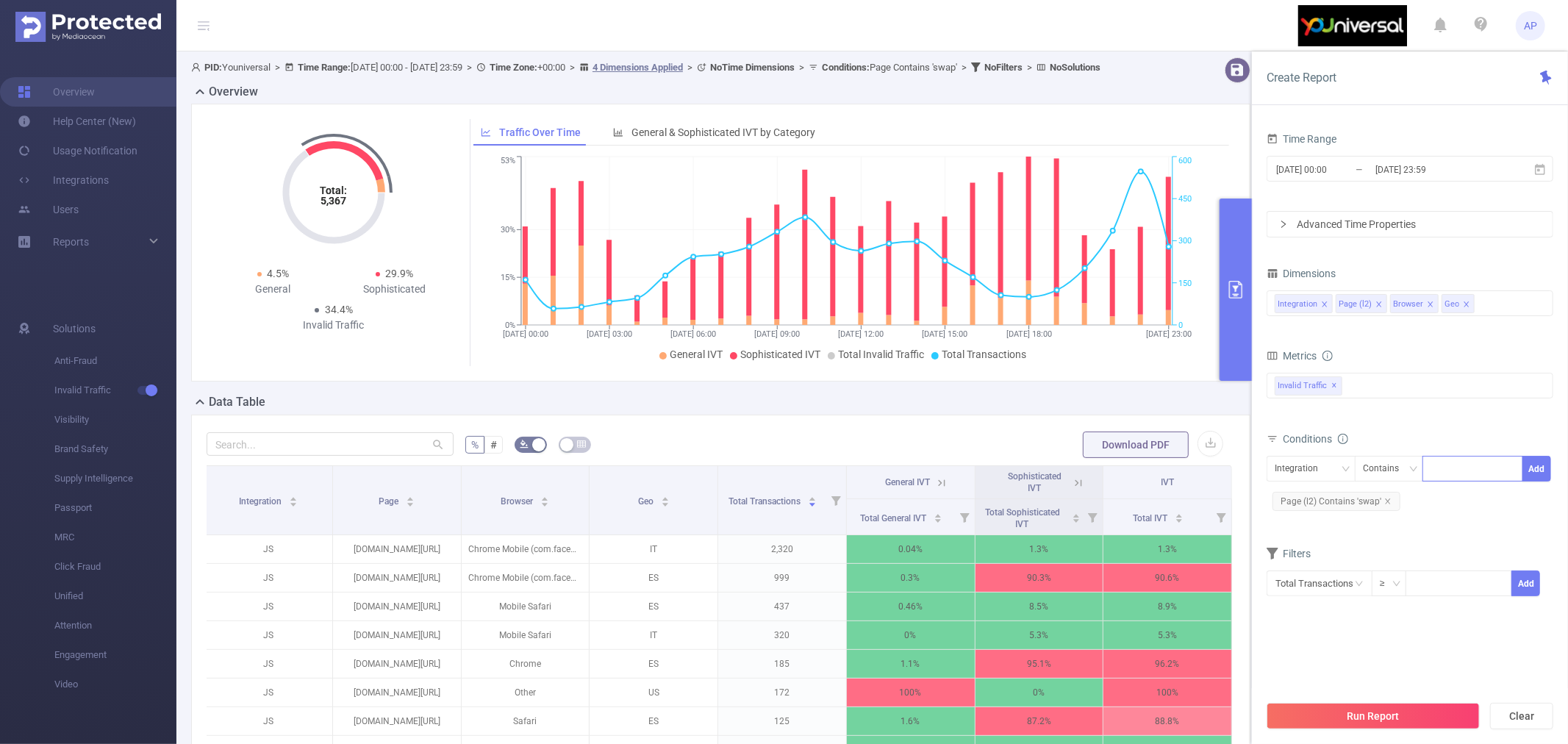
click at [1465, 464] on div at bounding box center [1472, 468] width 84 height 24
type input "ear"
click at [1455, 503] on li "ear" at bounding box center [1472, 498] width 100 height 24
click at [1533, 474] on button "Add" at bounding box center [1536, 468] width 28 height 26
click at [1389, 524] on icon "icon: close" at bounding box center [1386, 526] width 5 height 5
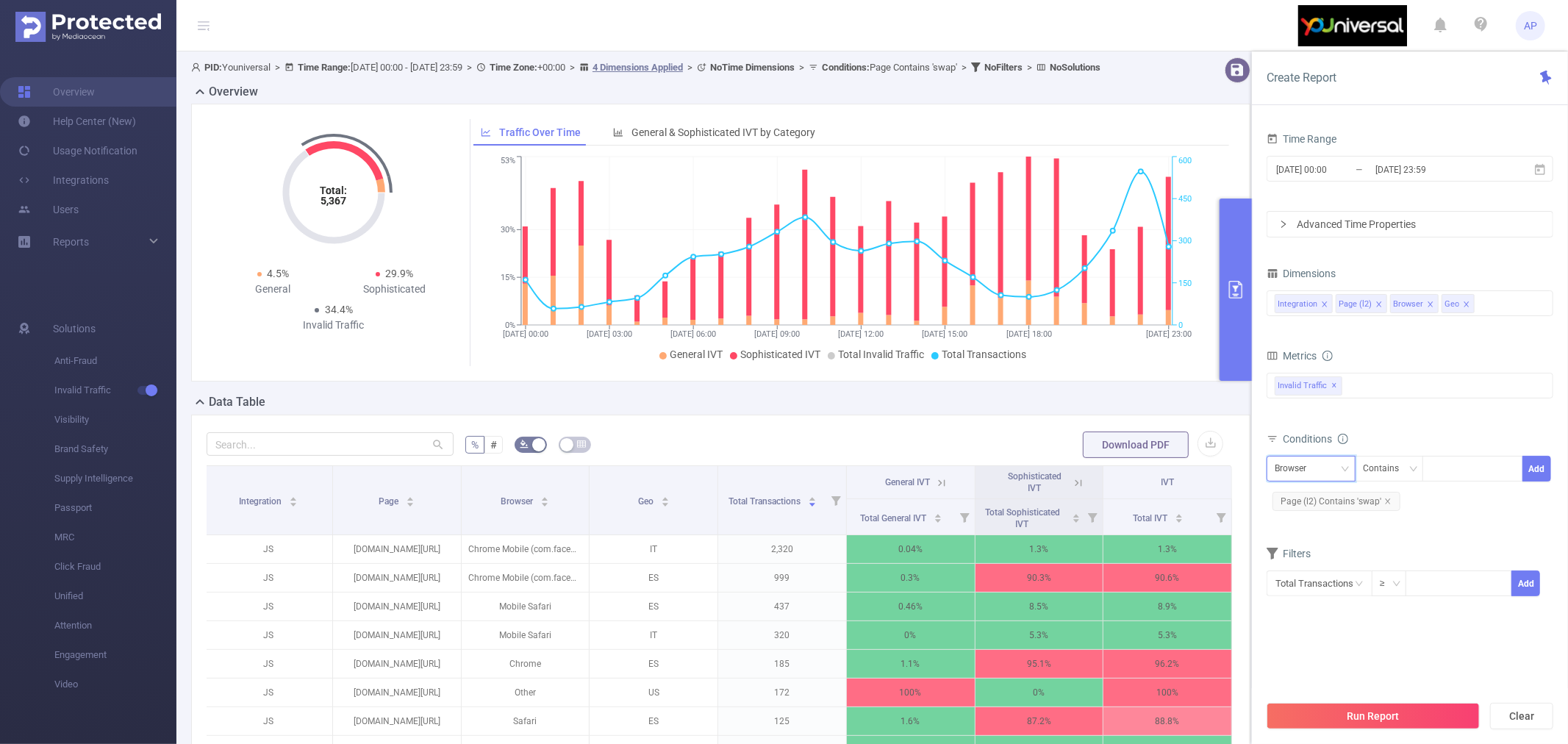
click at [1329, 462] on div "Browser" at bounding box center [1311, 468] width 73 height 24
click at [1309, 519] on li "Page (l2)" at bounding box center [1311, 522] width 89 height 24
click at [1463, 471] on div at bounding box center [1472, 468] width 84 height 24
type input "ear"
click at [1438, 488] on li "ear" at bounding box center [1472, 498] width 100 height 24
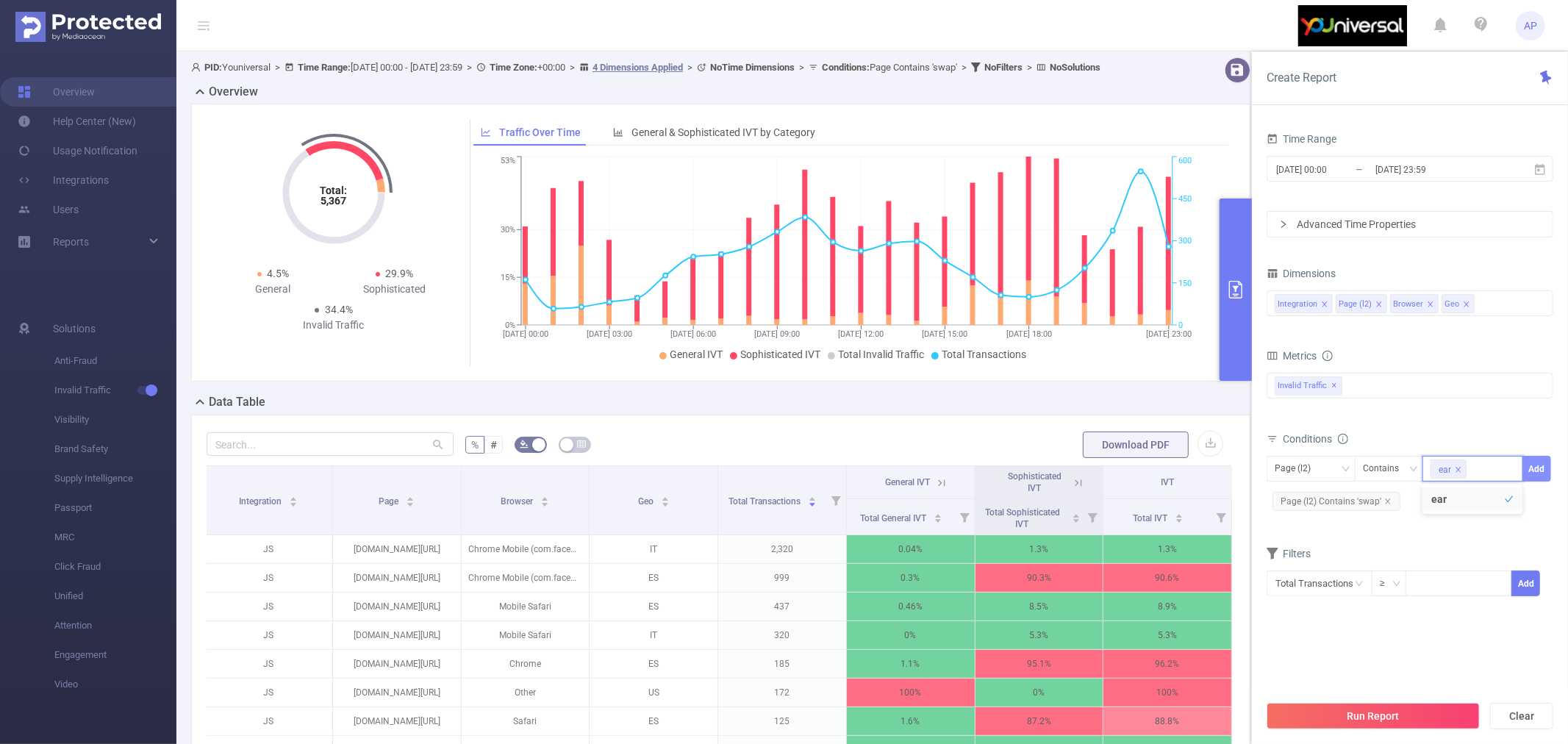
click at [1535, 474] on button "Add" at bounding box center [1536, 468] width 28 height 26
click at [1531, 498] on icon "icon: close" at bounding box center [1532, 501] width 7 height 7
drag, startPoint x: 1387, startPoint y: 502, endPoint x: 1466, endPoint y: 477, distance: 82.9
click at [1387, 501] on icon "icon: close" at bounding box center [1387, 501] width 7 height 7
click at [1470, 469] on div at bounding box center [1472, 468] width 84 height 24
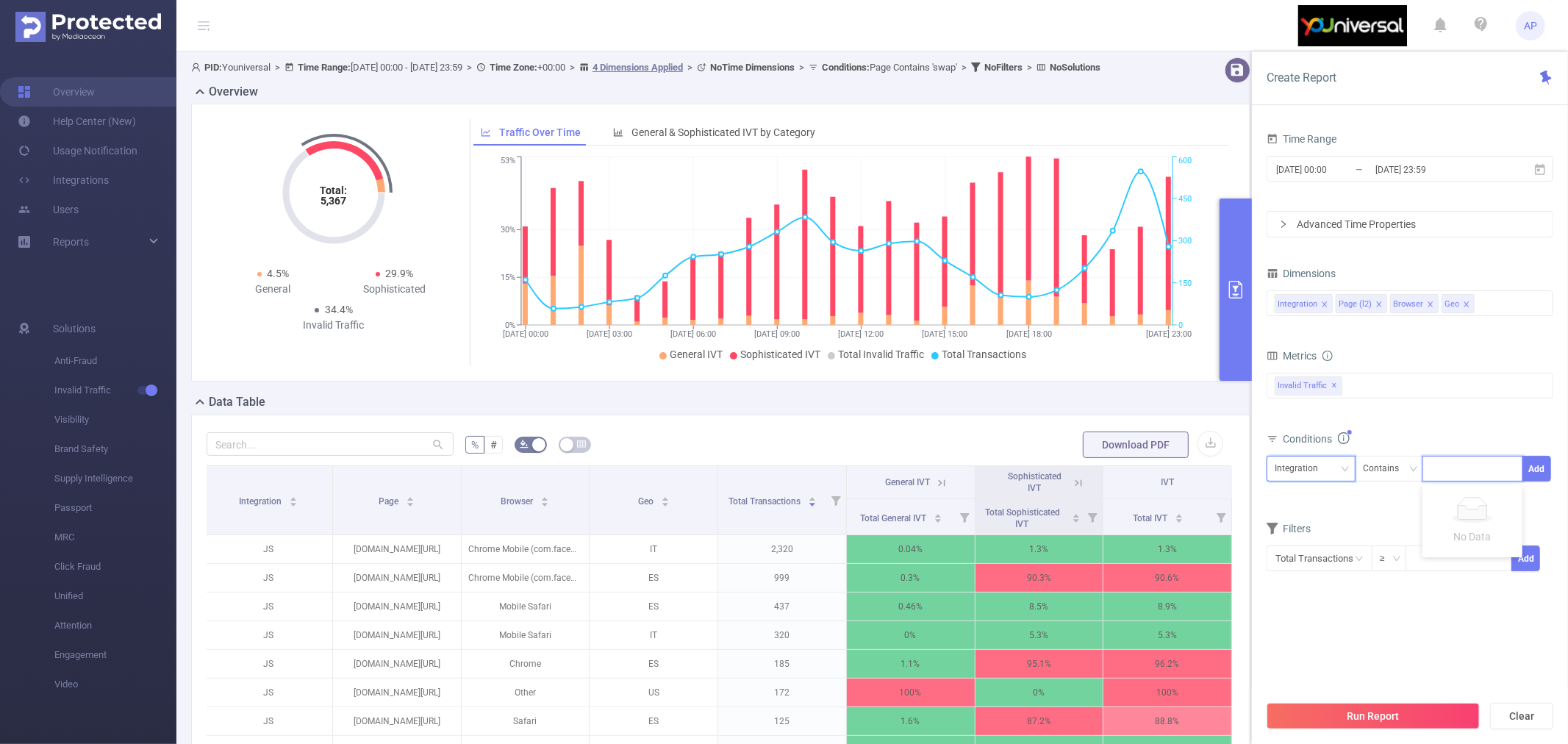
click at [1314, 469] on div "Integration" at bounding box center [1301, 468] width 53 height 24
click at [1314, 520] on li "Page (l2)" at bounding box center [1311, 522] width 89 height 24
click at [1465, 471] on div at bounding box center [1472, 468] width 84 height 24
type input "swap"
click at [1466, 496] on li "swap" at bounding box center [1472, 498] width 100 height 24
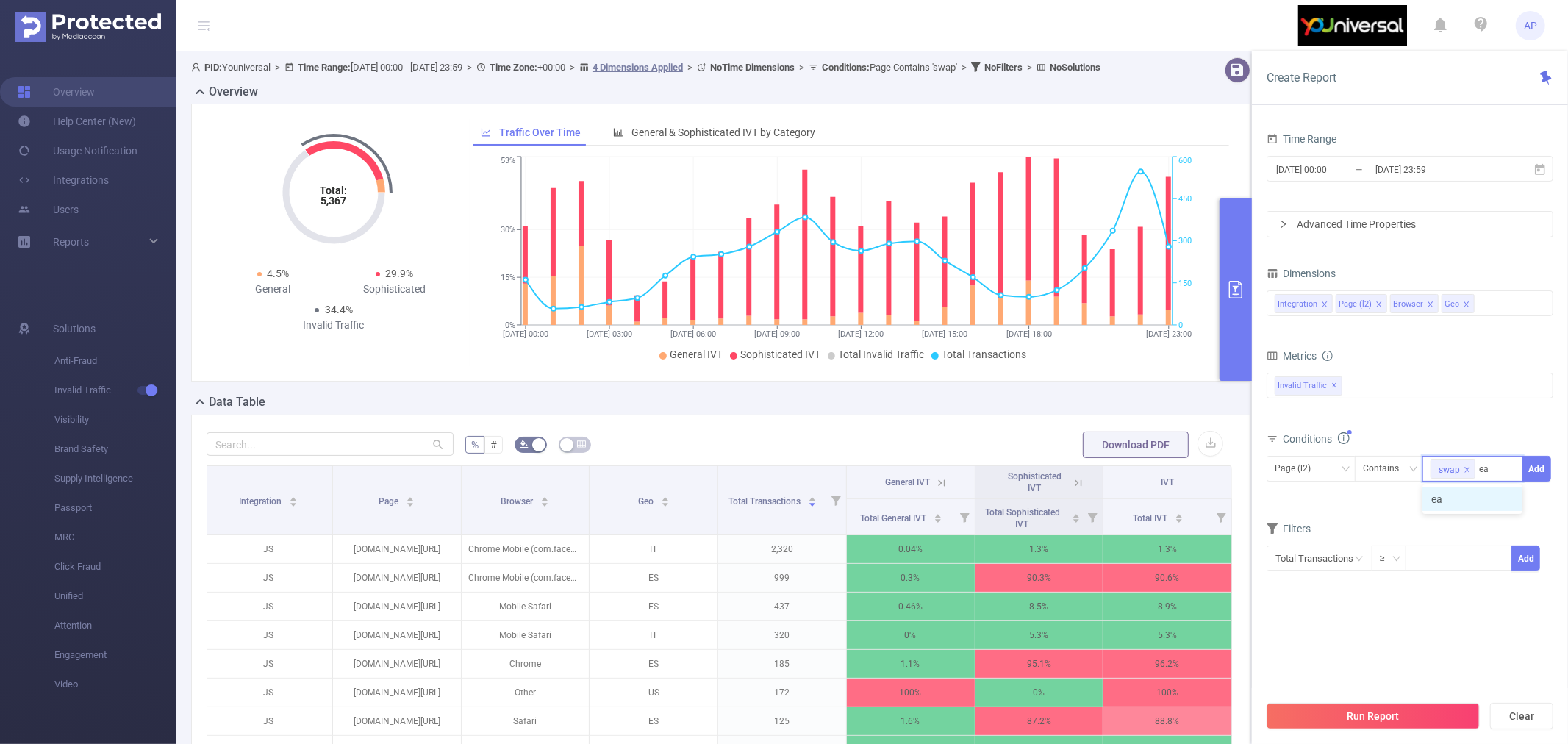
type input "ear"
click at [1467, 498] on li "ear" at bounding box center [1472, 498] width 100 height 24
type input "amazing"
click at [1461, 515] on li "amazing" at bounding box center [1472, 521] width 100 height 24
type input "bestsearch"
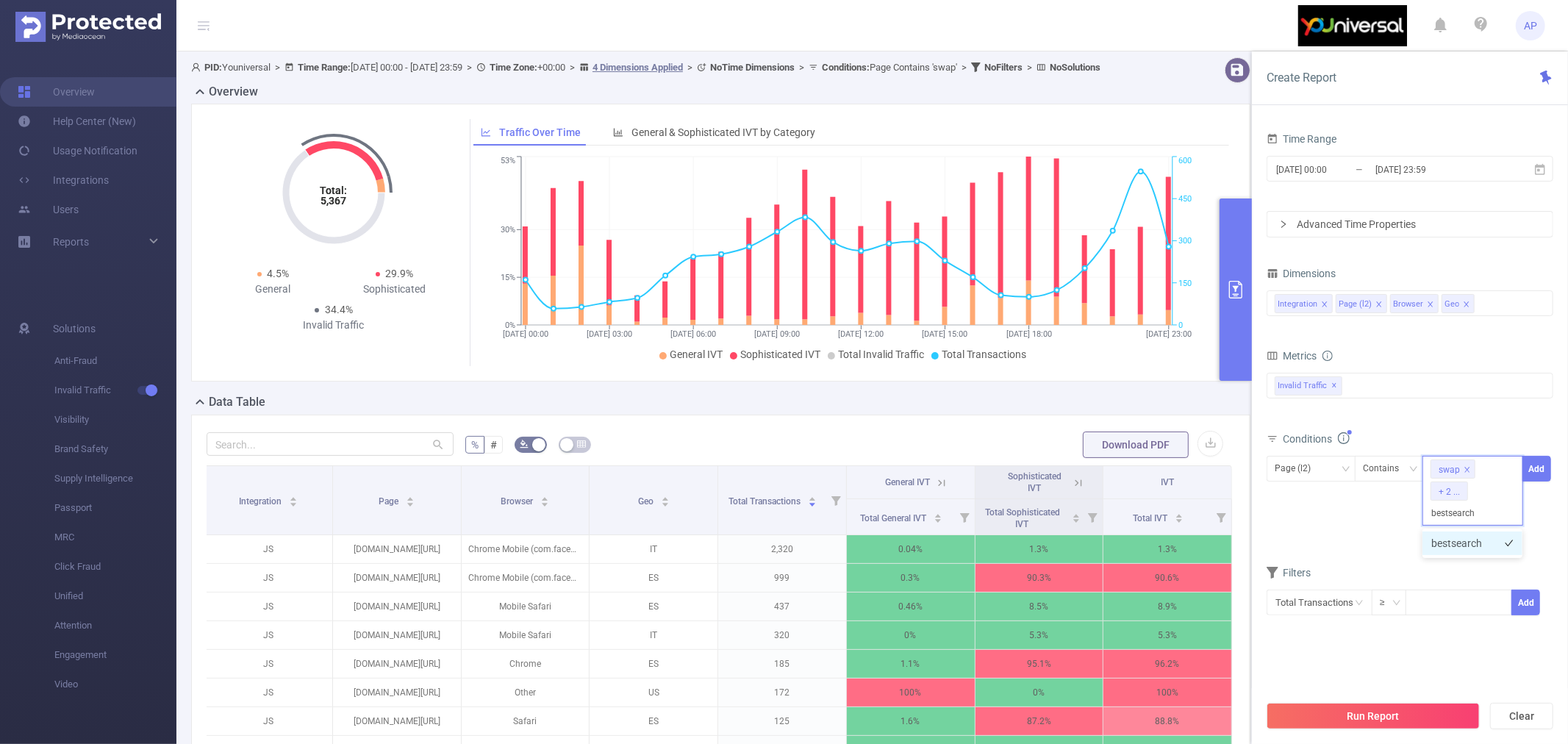
click at [1452, 540] on li "bestsearch" at bounding box center [1472, 543] width 100 height 24
click at [1533, 462] on button "Add" at bounding box center [1536, 468] width 28 height 26
click at [1373, 712] on button "Run Report" at bounding box center [1373, 716] width 213 height 27
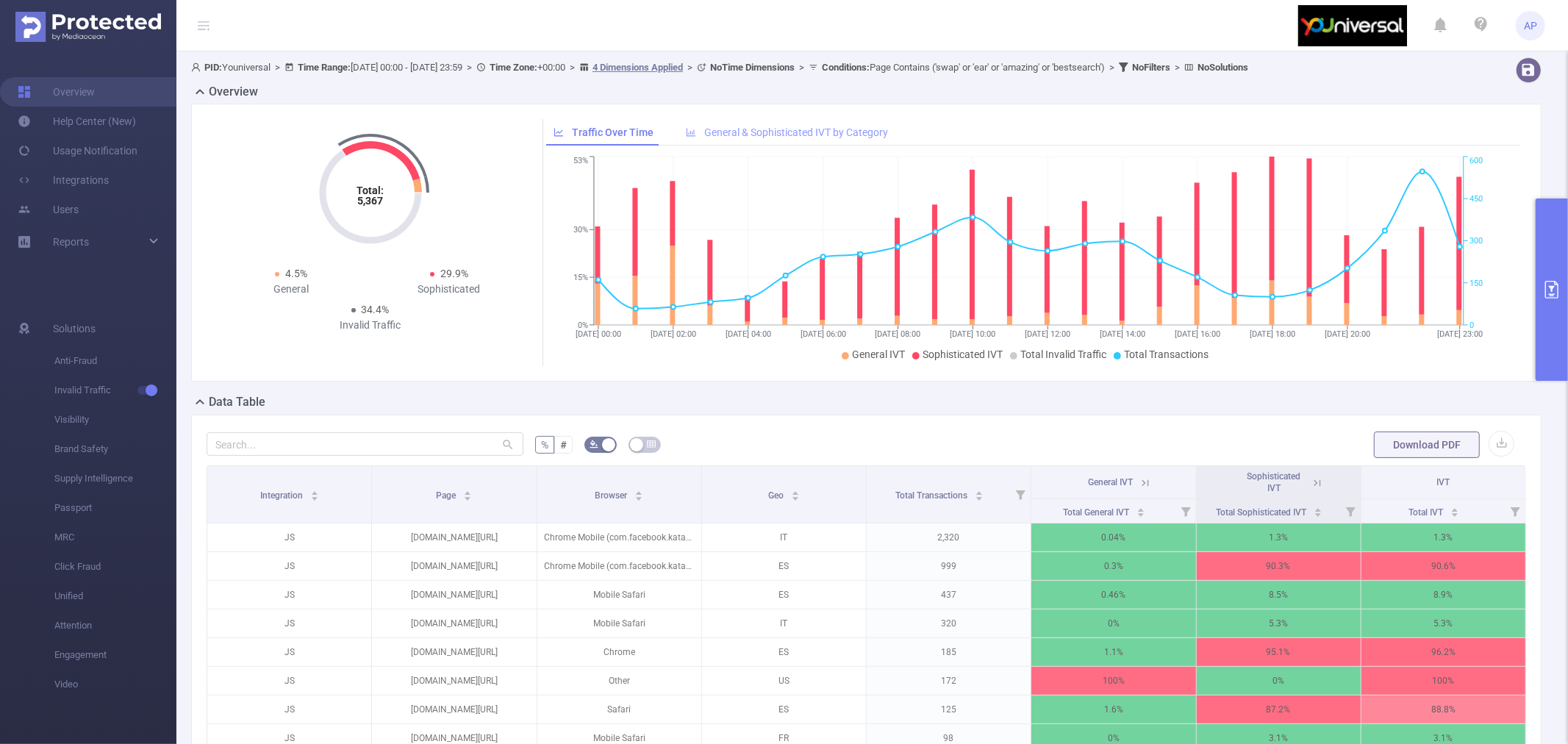
click at [818, 134] on span "General & Sophisticated IVT by Category" at bounding box center [796, 132] width 184 height 12
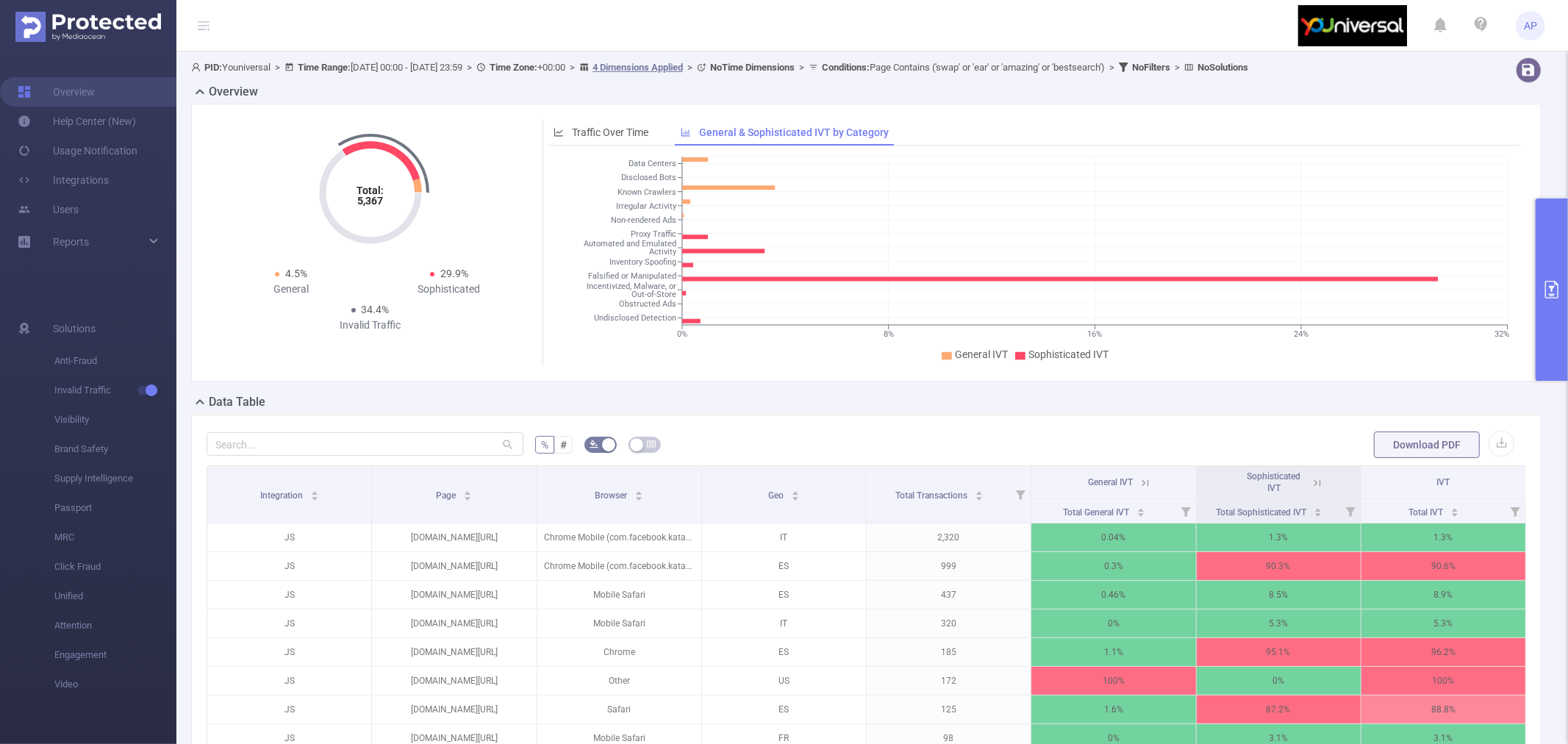
click at [1310, 483] on icon at bounding box center [1317, 483] width 13 height 13
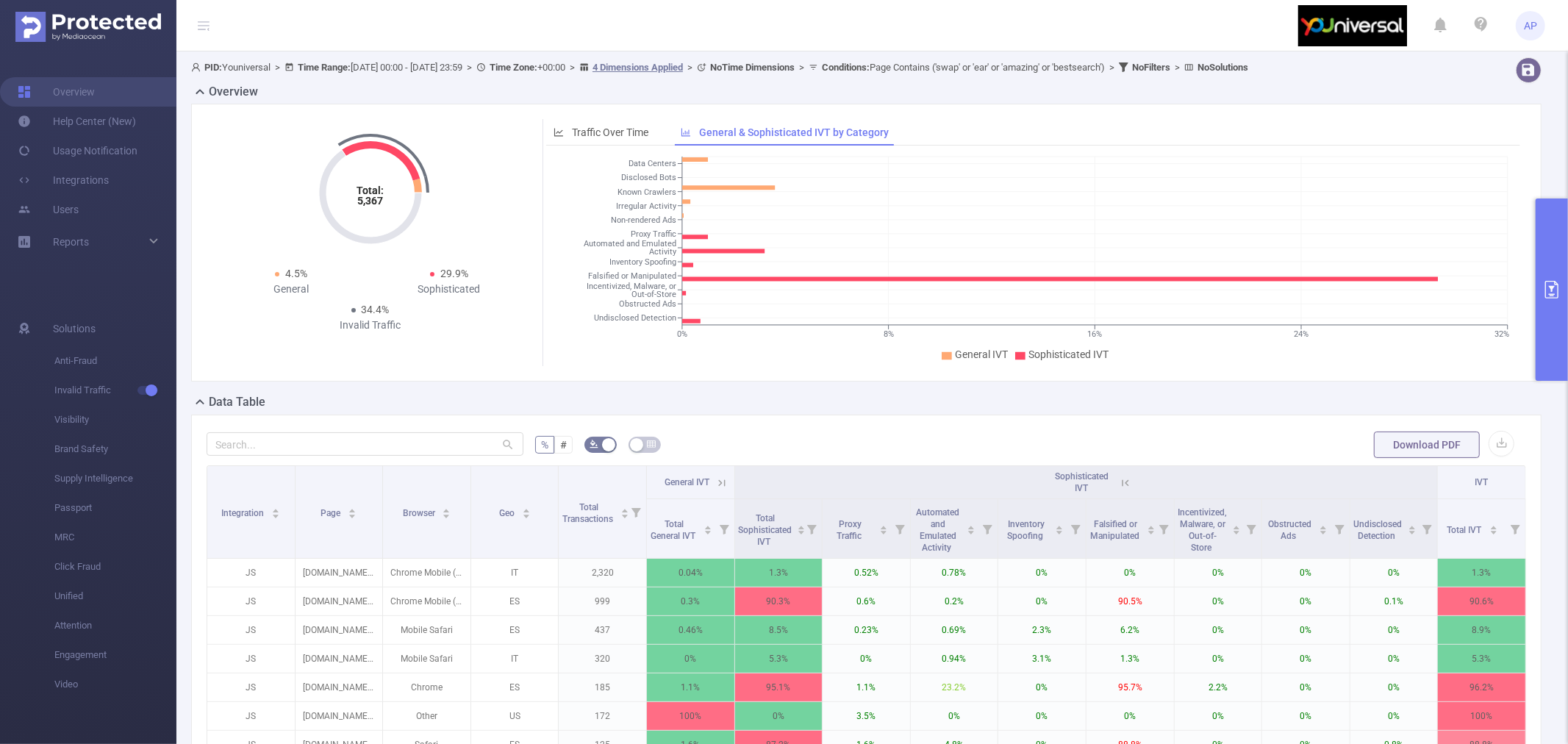
click at [718, 481] on icon at bounding box center [722, 483] width 13 height 13
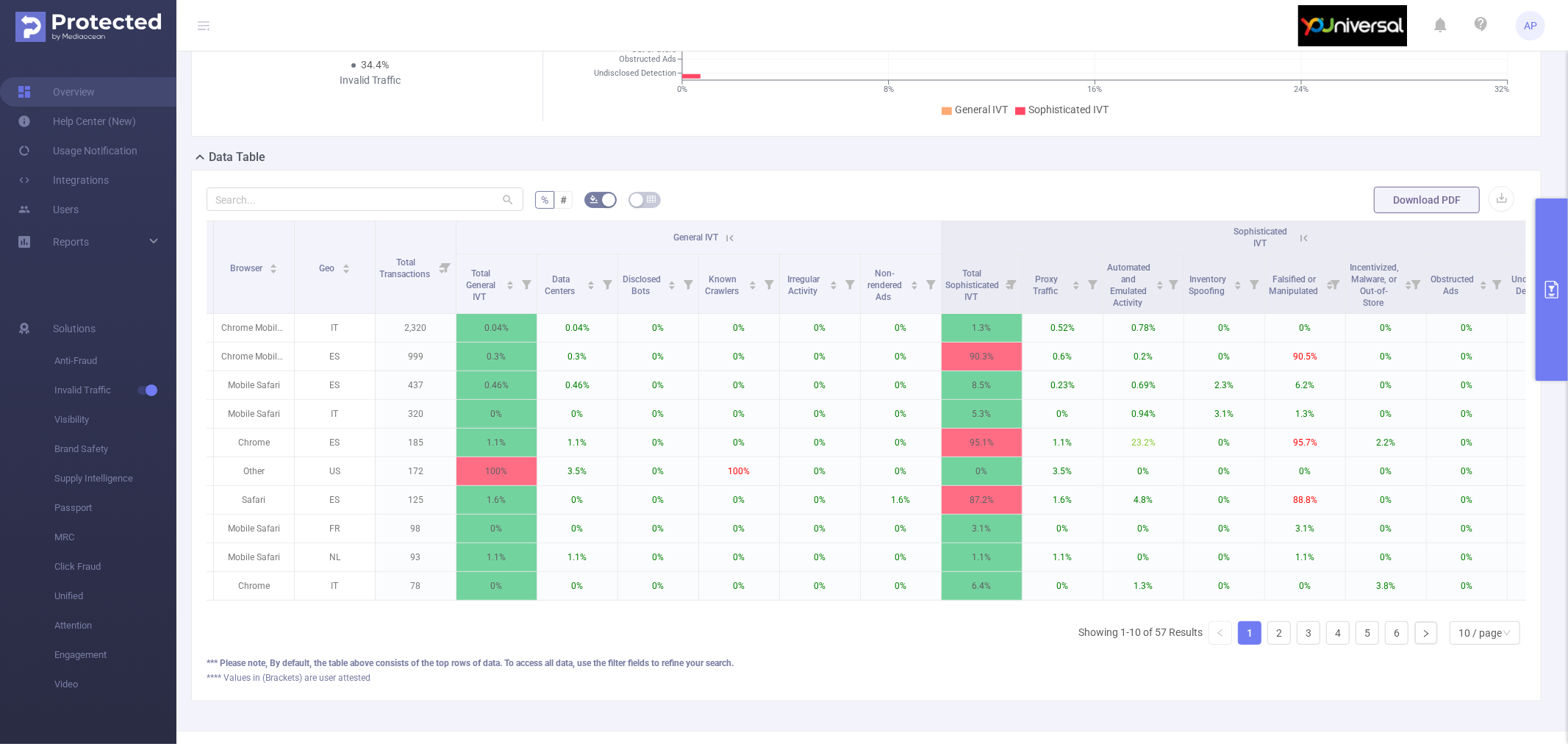
scroll to position [0, 305]
